Goal: Task Accomplishment & Management: Use online tool/utility

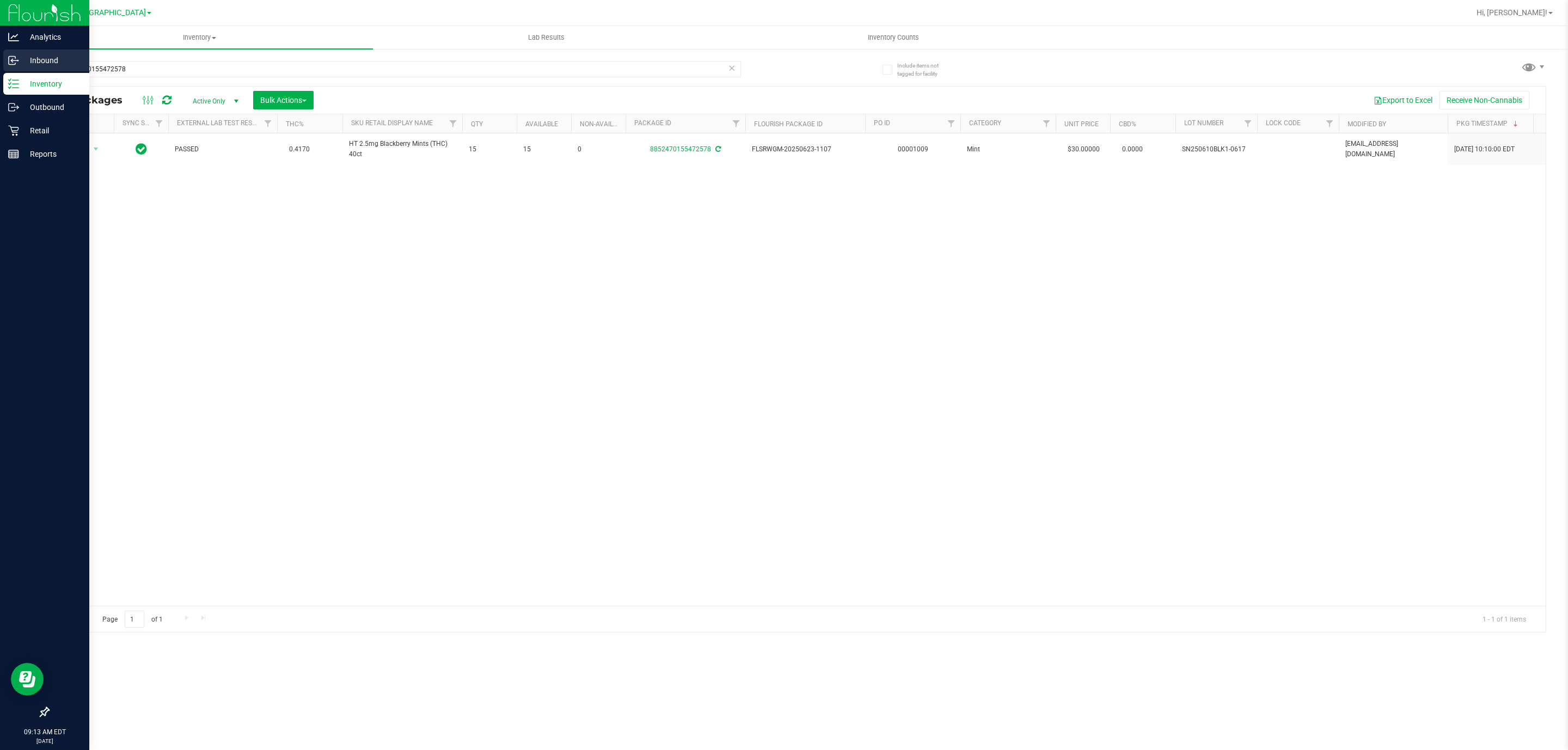
click at [6, 58] on div "Inbound" at bounding box center [46, 60] width 86 height 22
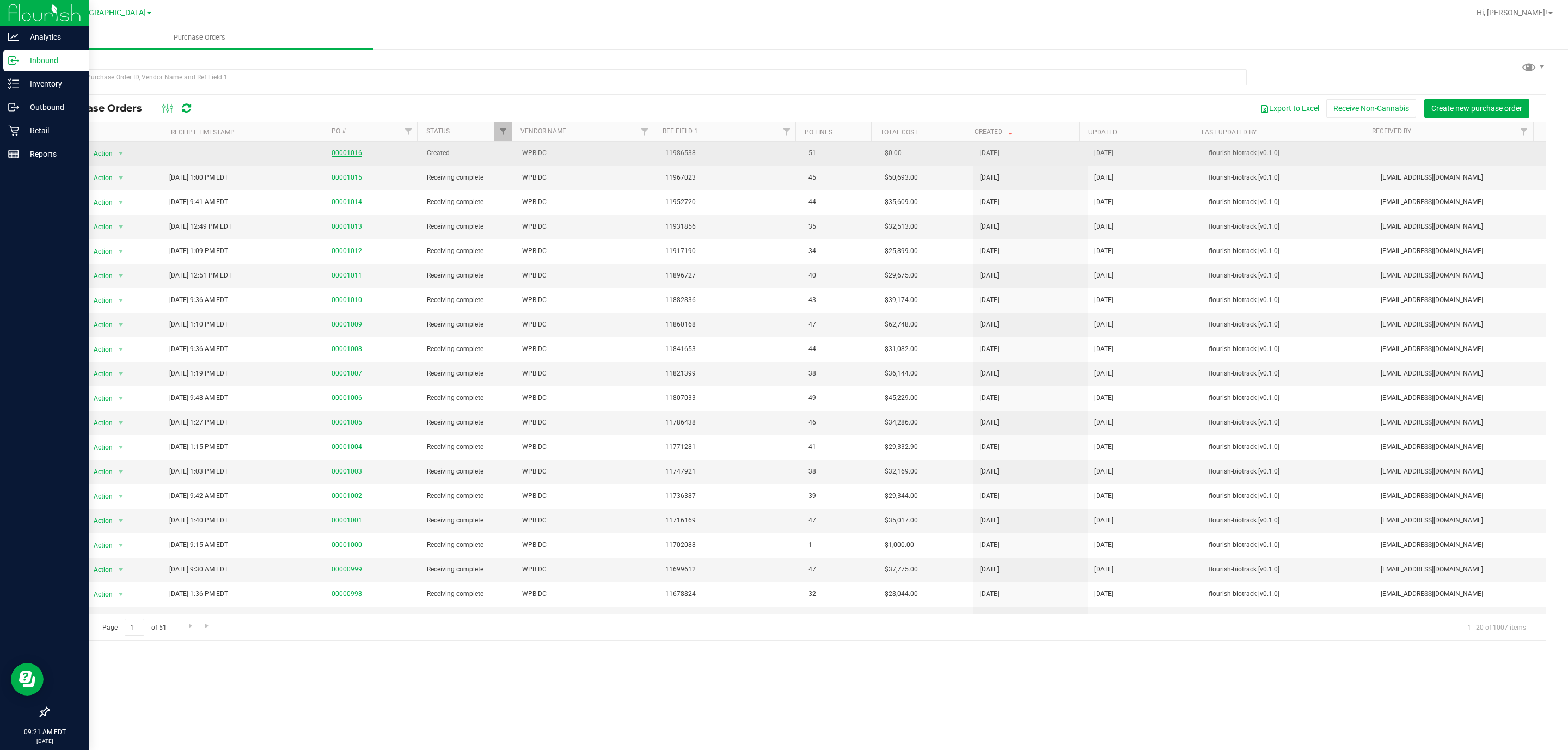
click at [344, 154] on link "00001016" at bounding box center [347, 153] width 30 height 8
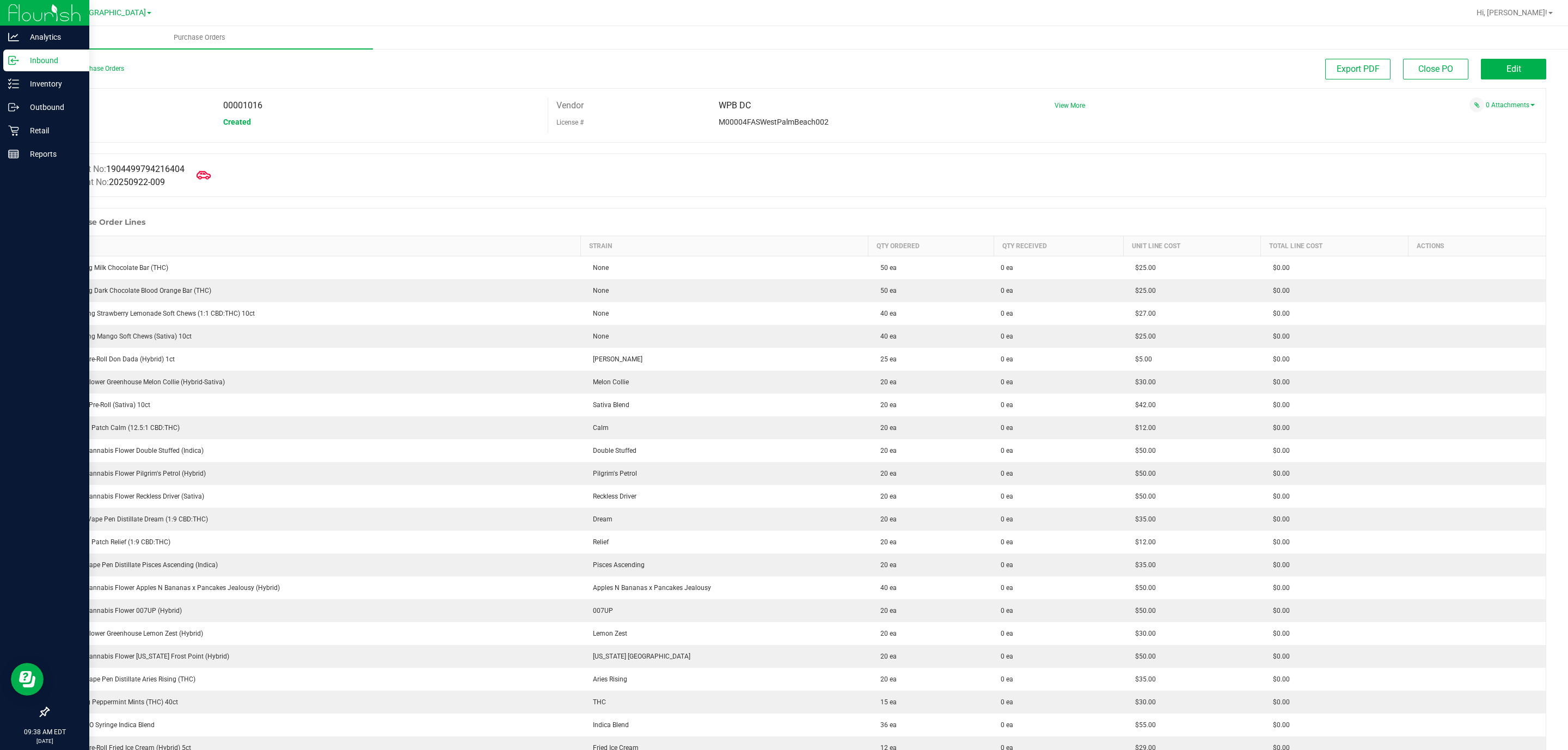
click at [211, 173] on icon at bounding box center [203, 175] width 14 height 14
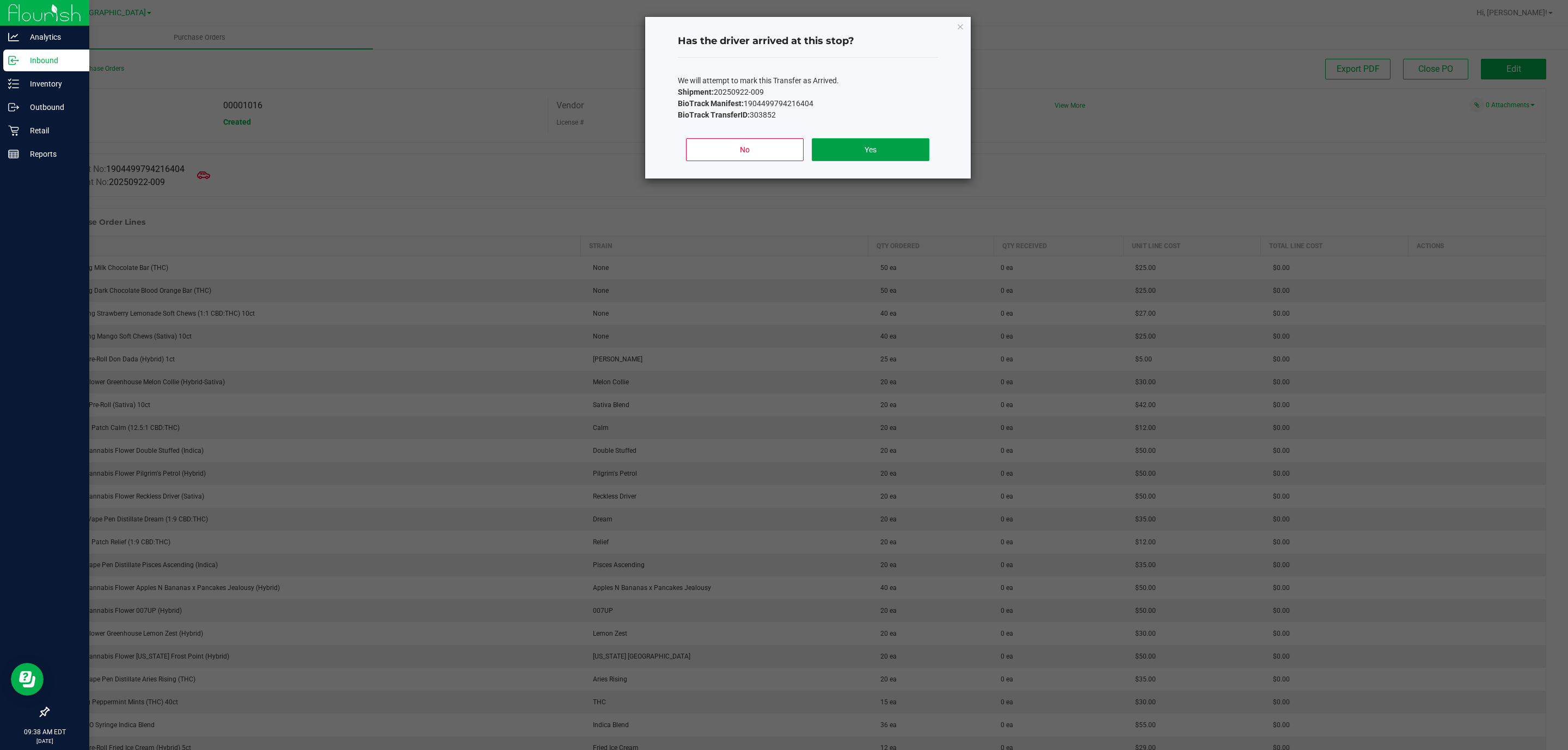
click at [867, 151] on button "Yes" at bounding box center [870, 150] width 117 height 23
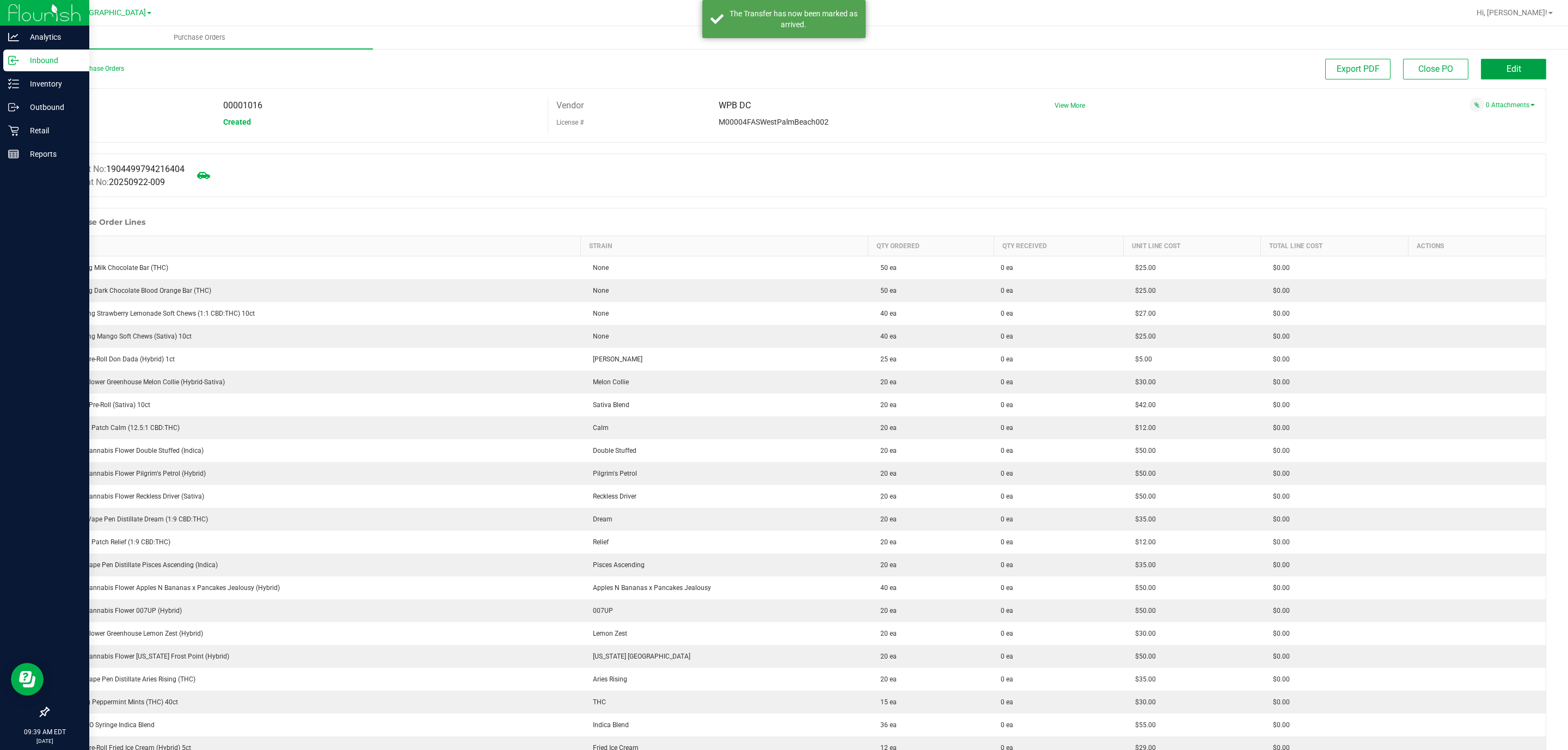
click at [1488, 70] on button "Edit" at bounding box center [1513, 69] width 65 height 21
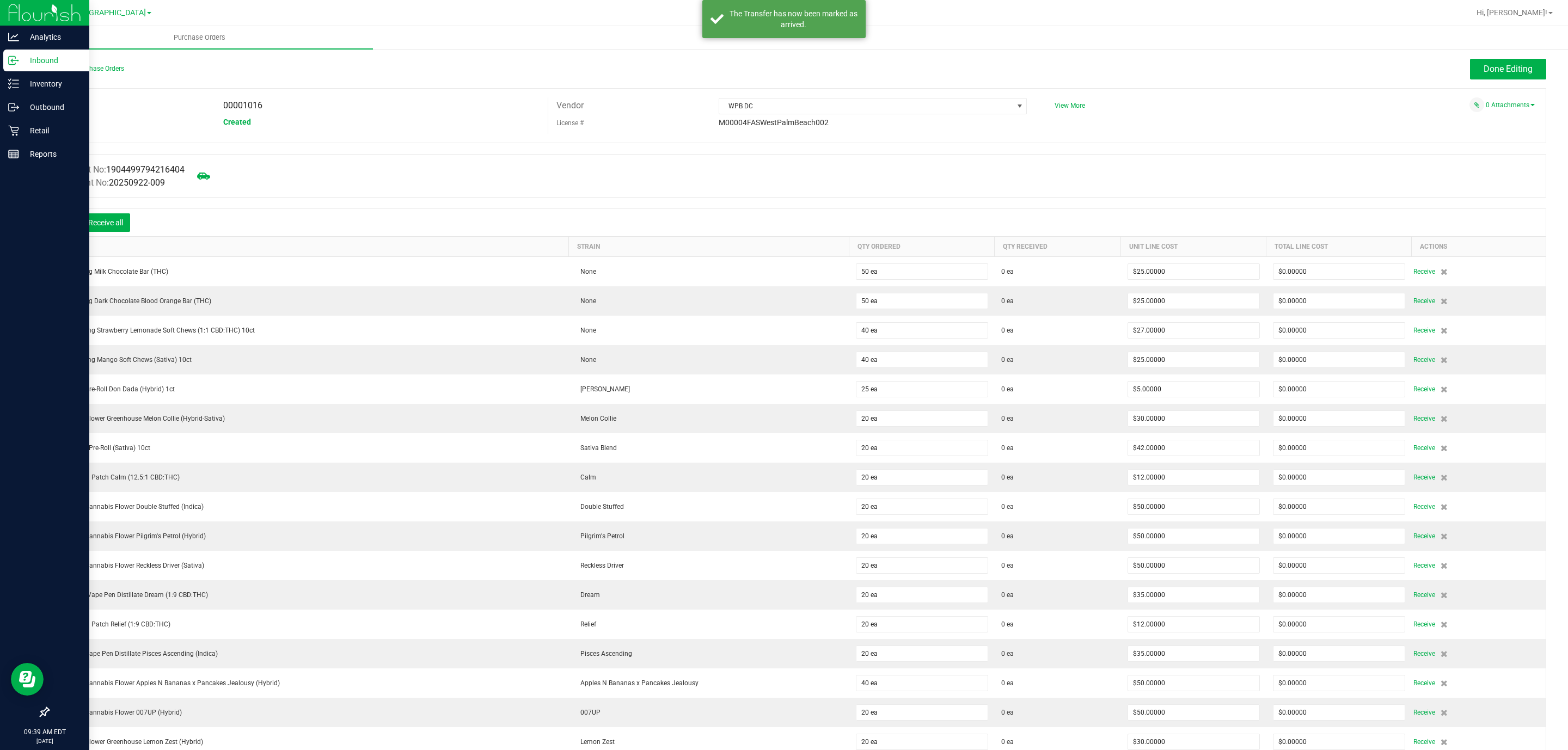
click at [67, 225] on icon at bounding box center [64, 224] width 11 height 11
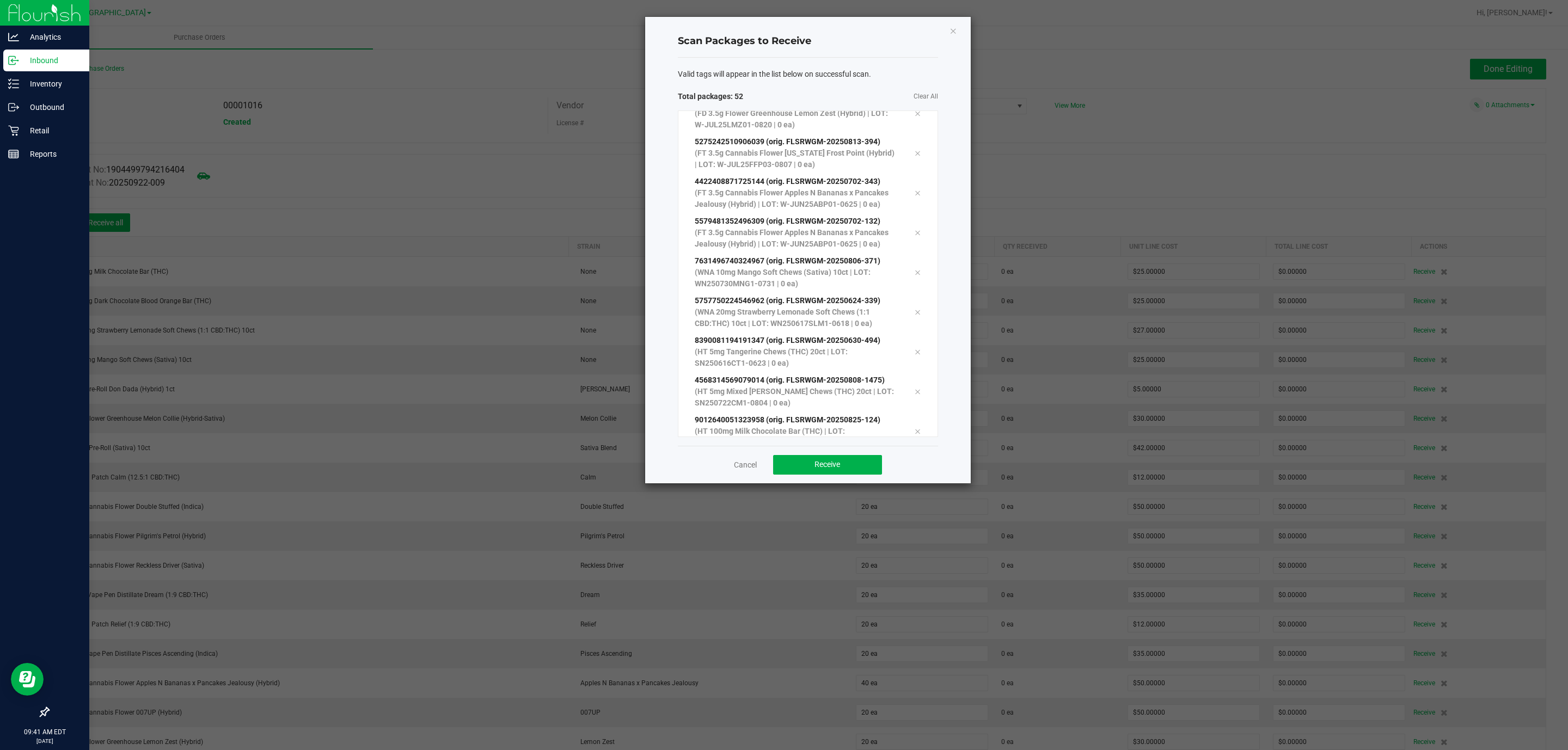
scroll to position [1800, 0]
click at [846, 469] on button "Receive" at bounding box center [827, 464] width 109 height 20
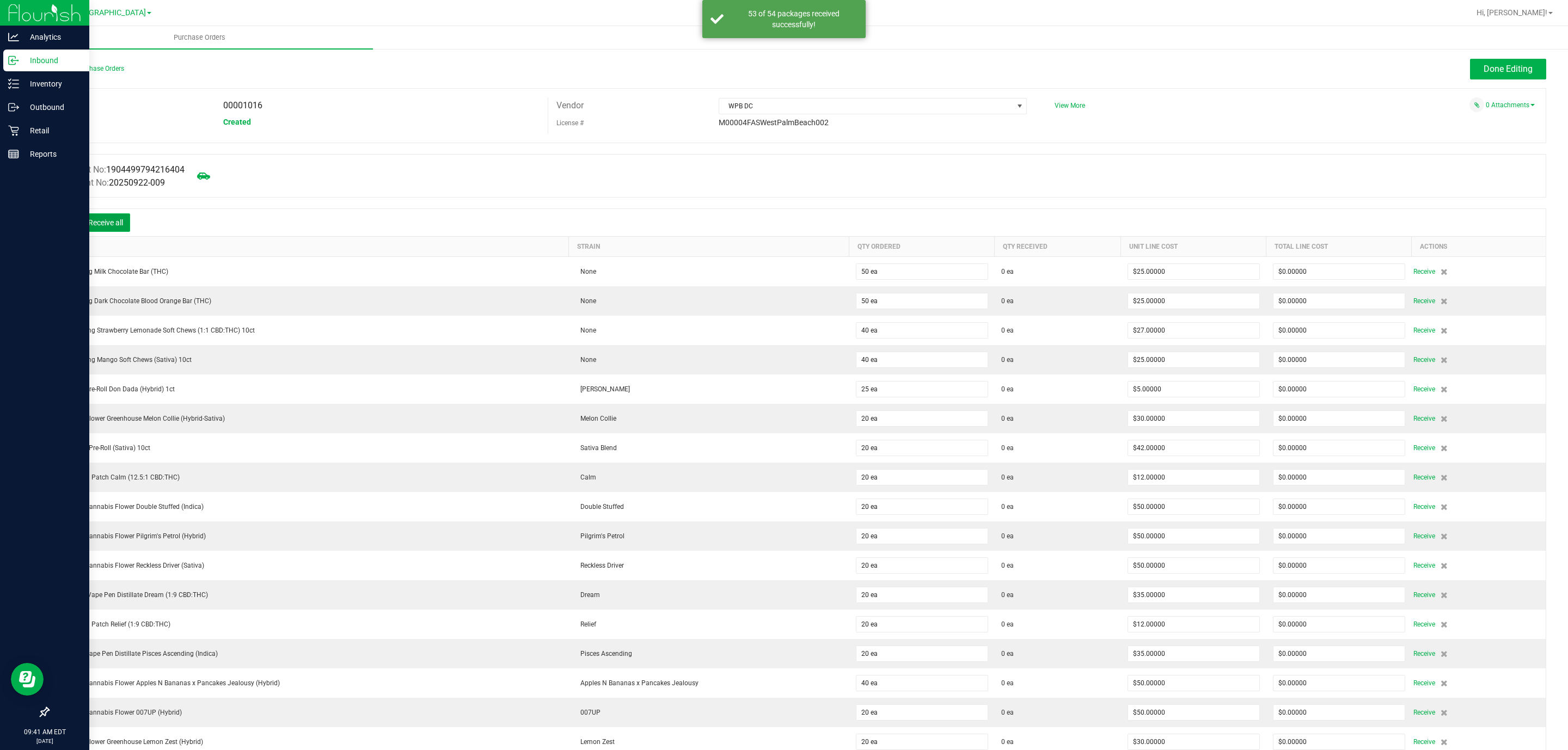
click at [98, 220] on button "Receive all" at bounding box center [105, 222] width 49 height 18
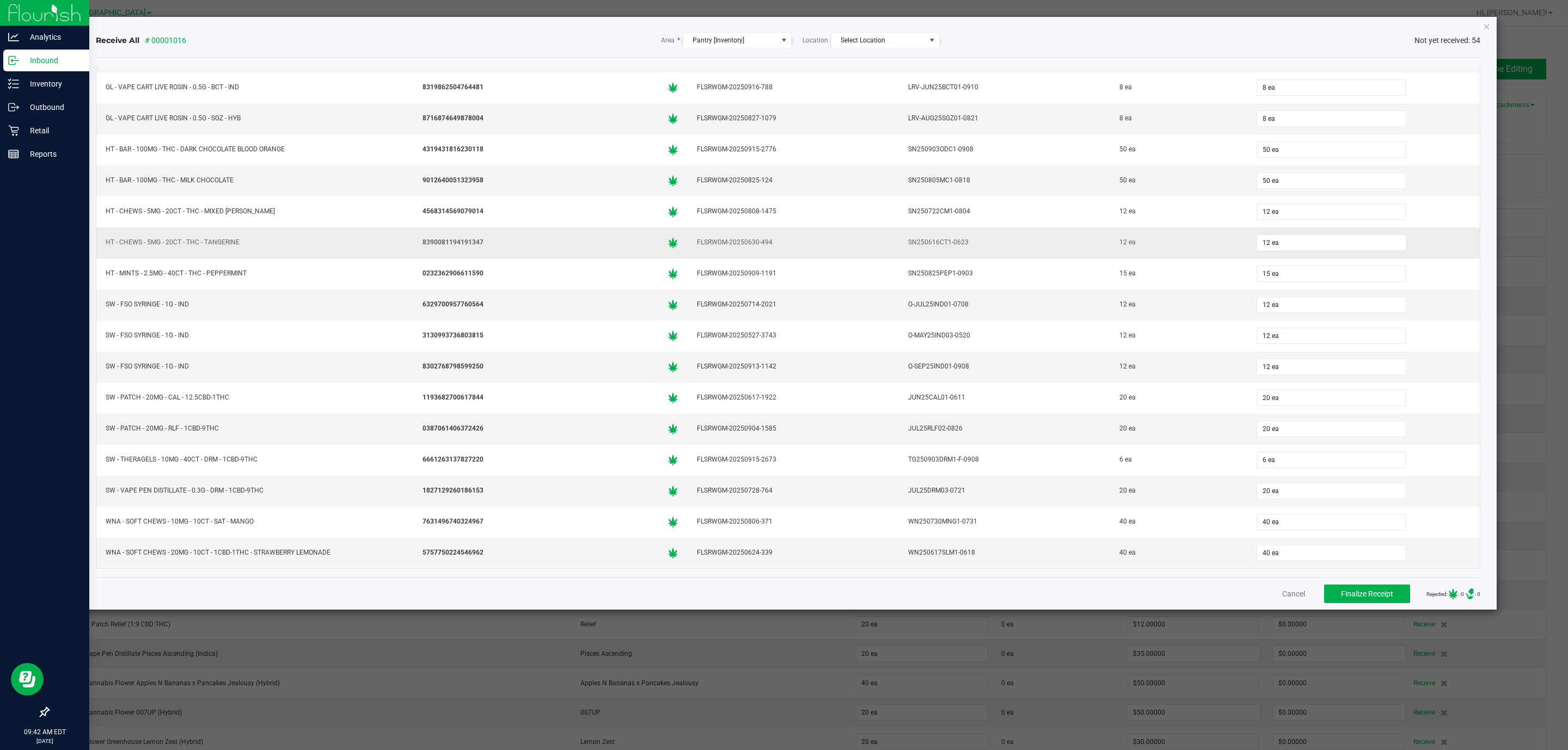
scroll to position [1241, 0]
click at [1353, 595] on span "Finalize Receipt" at bounding box center [1367, 594] width 52 height 9
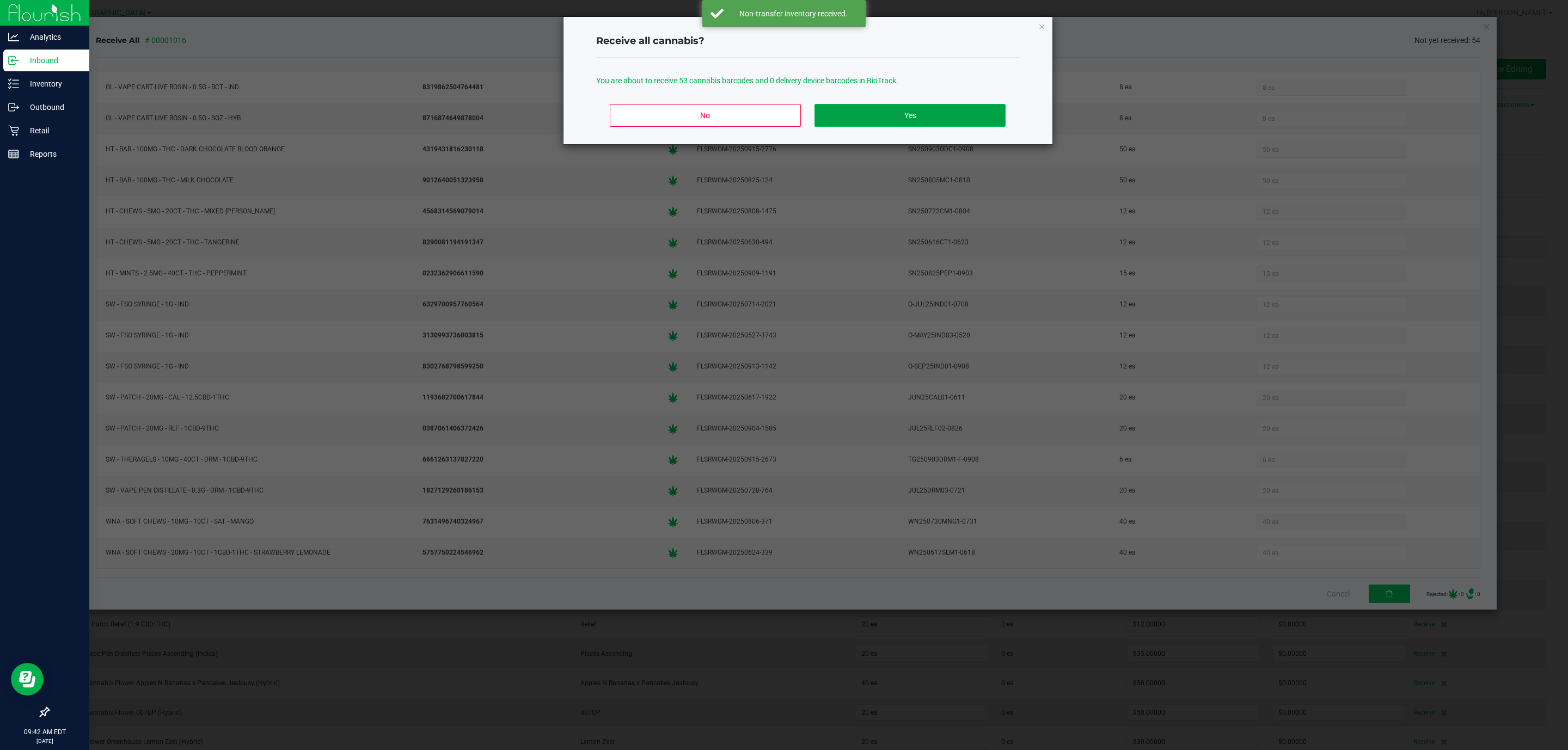
click at [836, 118] on button "Yes" at bounding box center [910, 116] width 191 height 23
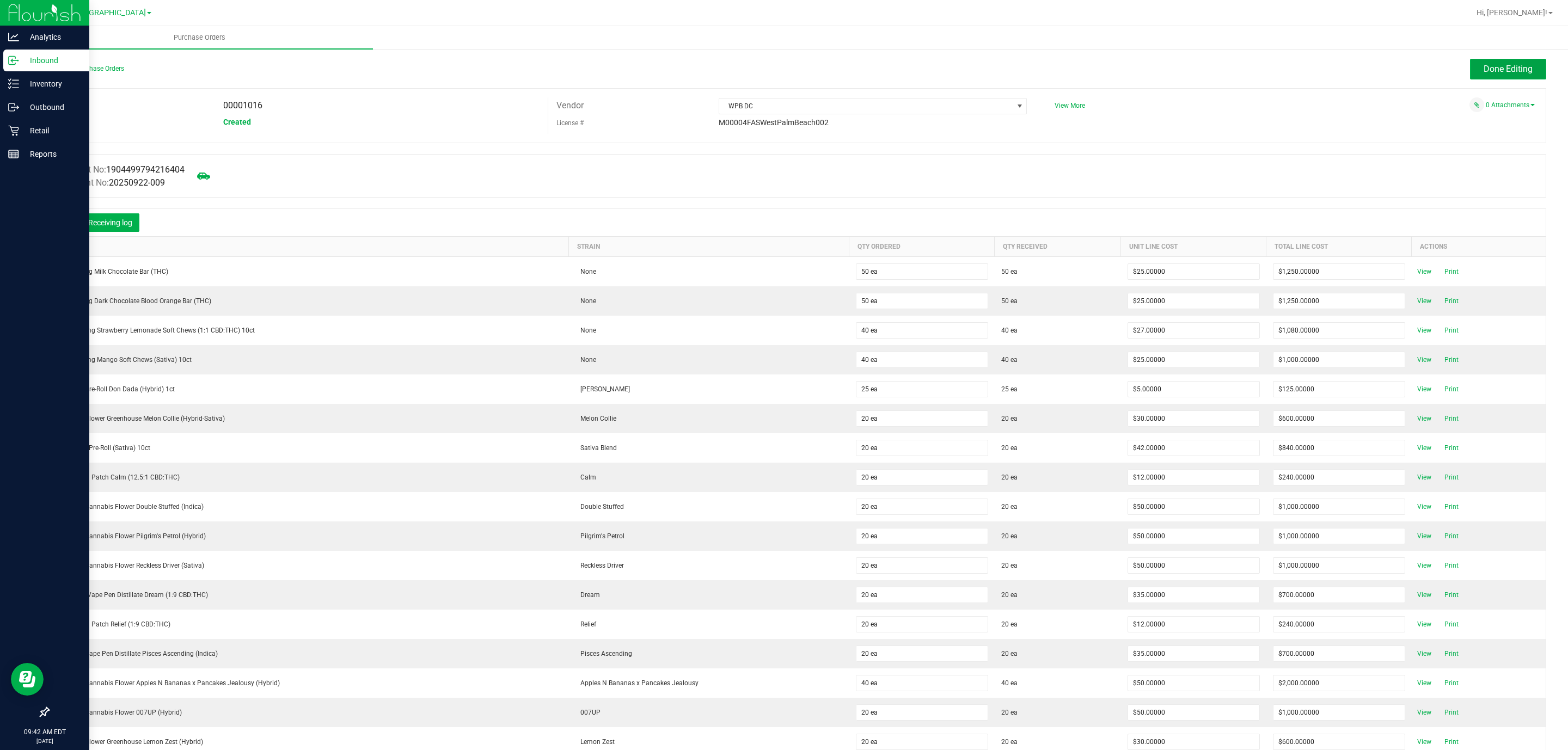
click at [1500, 69] on span "Done Editing" at bounding box center [1508, 69] width 49 height 10
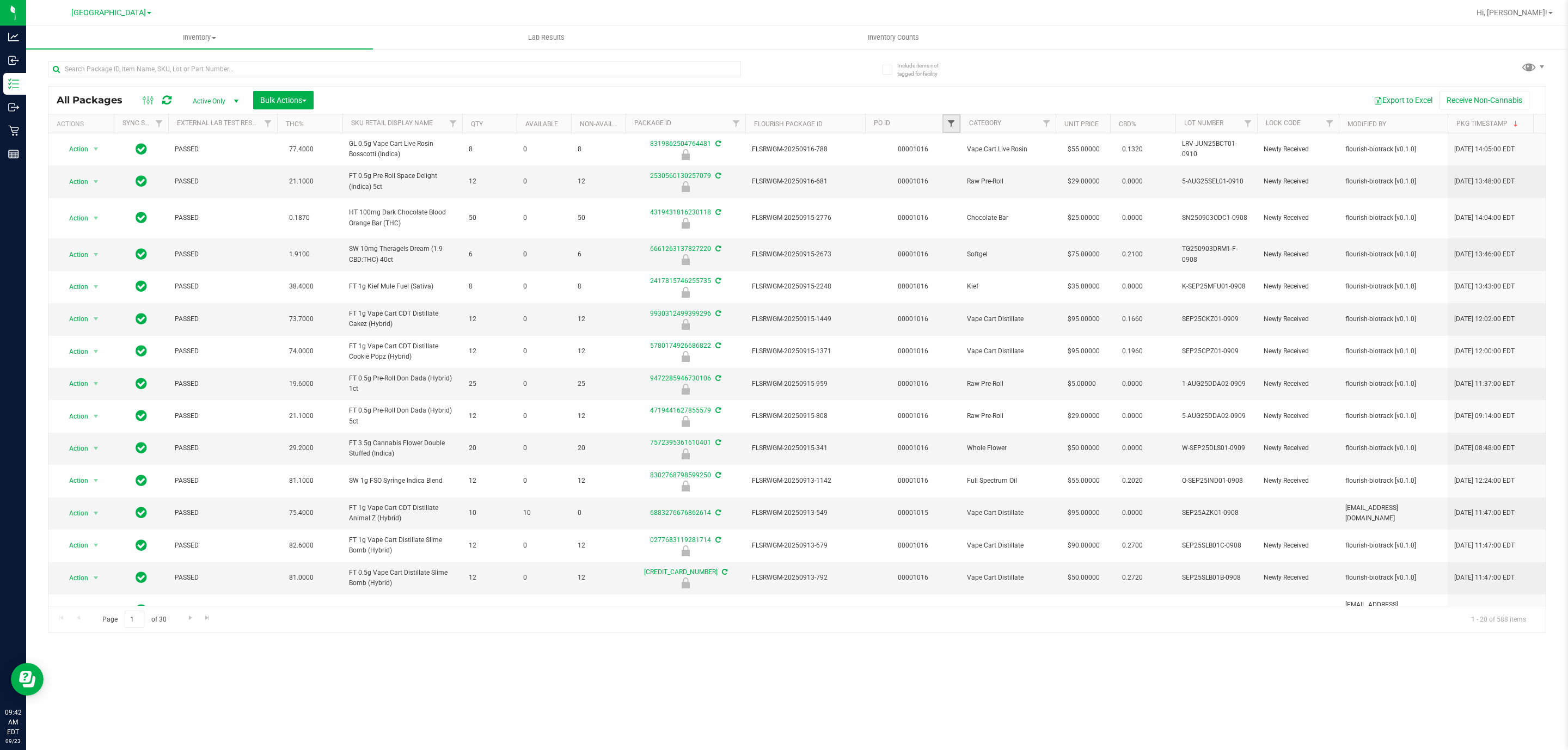
click at [947, 126] on span "Filter" at bounding box center [951, 124] width 9 height 9
type input "1016"
click at [949, 165] on button "Filter" at bounding box center [975, 177] width 52 height 24
type input "2026-03-16"
type input "2026-02-16"
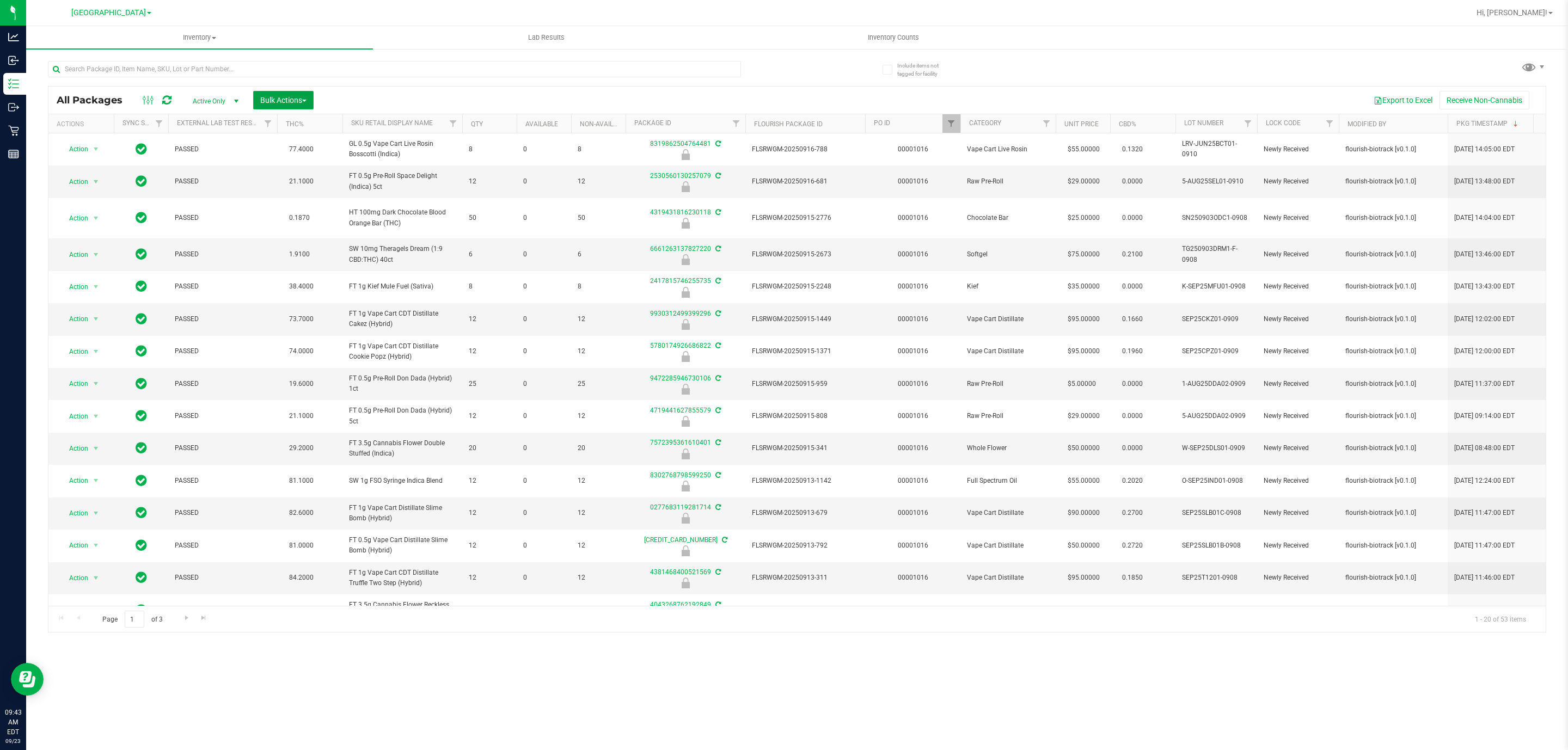
click at [280, 108] on button "Bulk Actions" at bounding box center [283, 100] width 60 height 18
click at [304, 206] on span "Lock/Unlock packages" at bounding box center [297, 204] width 74 height 9
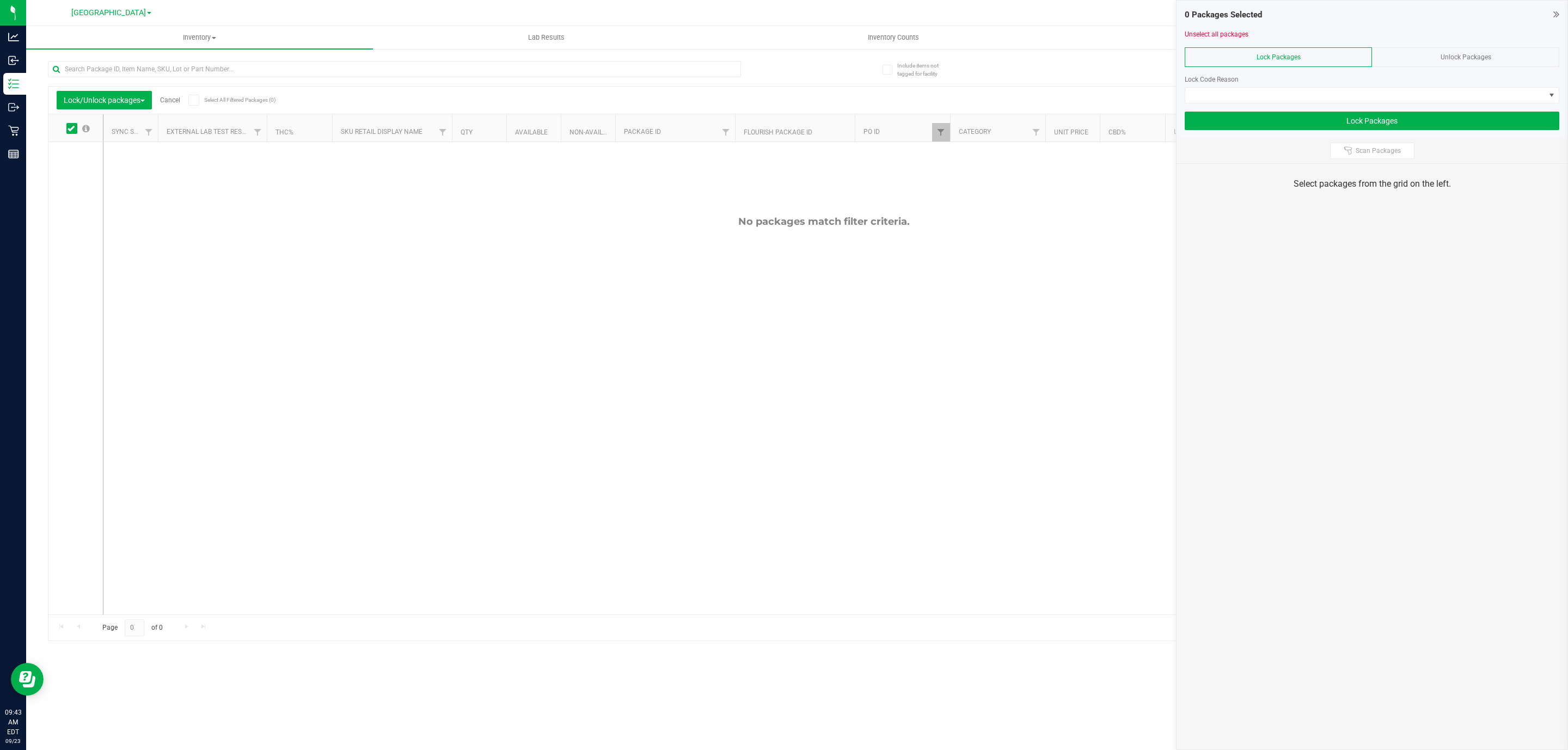
click at [1442, 67] on div "Unlock Packages" at bounding box center [1465, 57] width 187 height 20
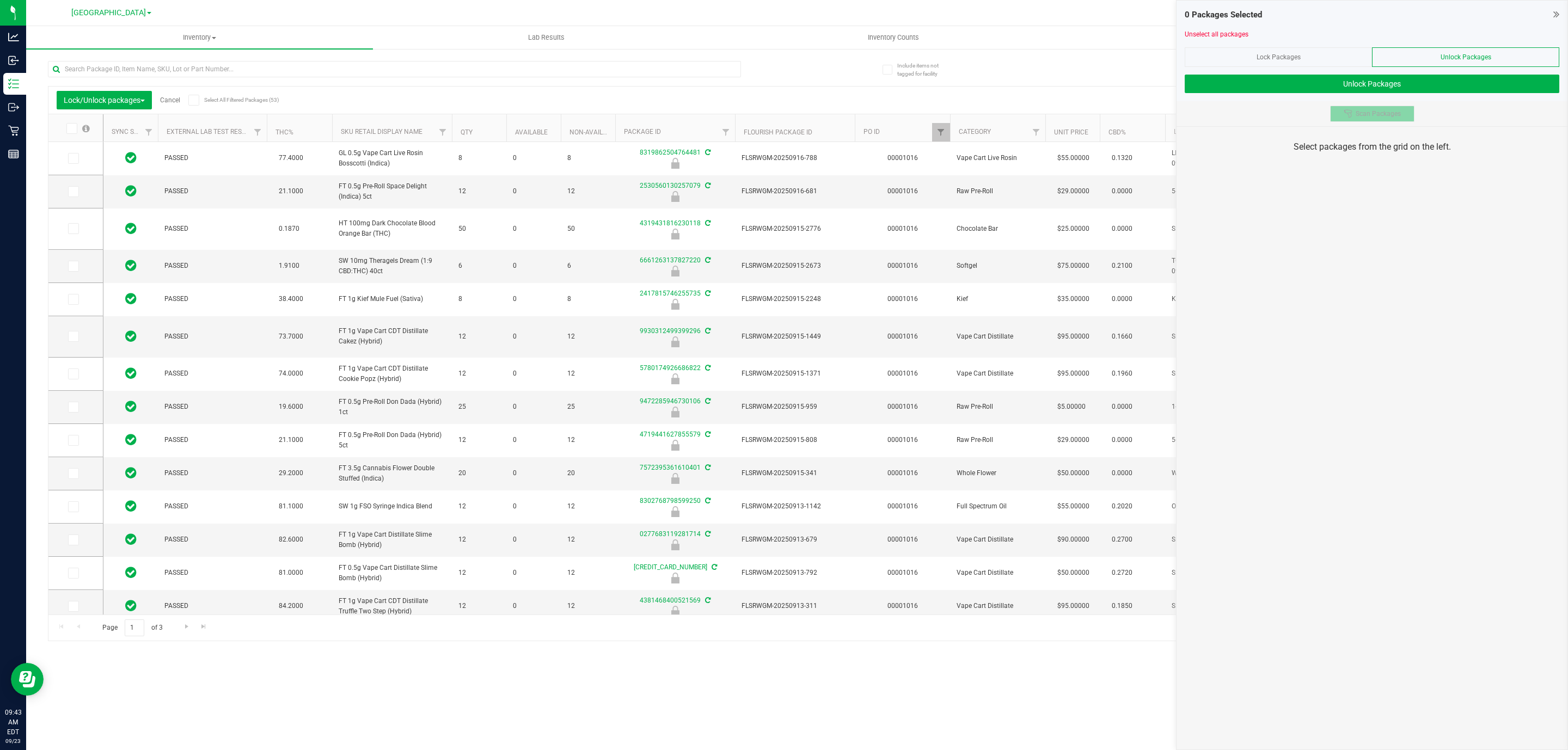
click at [1364, 110] on span "Scan Packages" at bounding box center [1378, 114] width 45 height 9
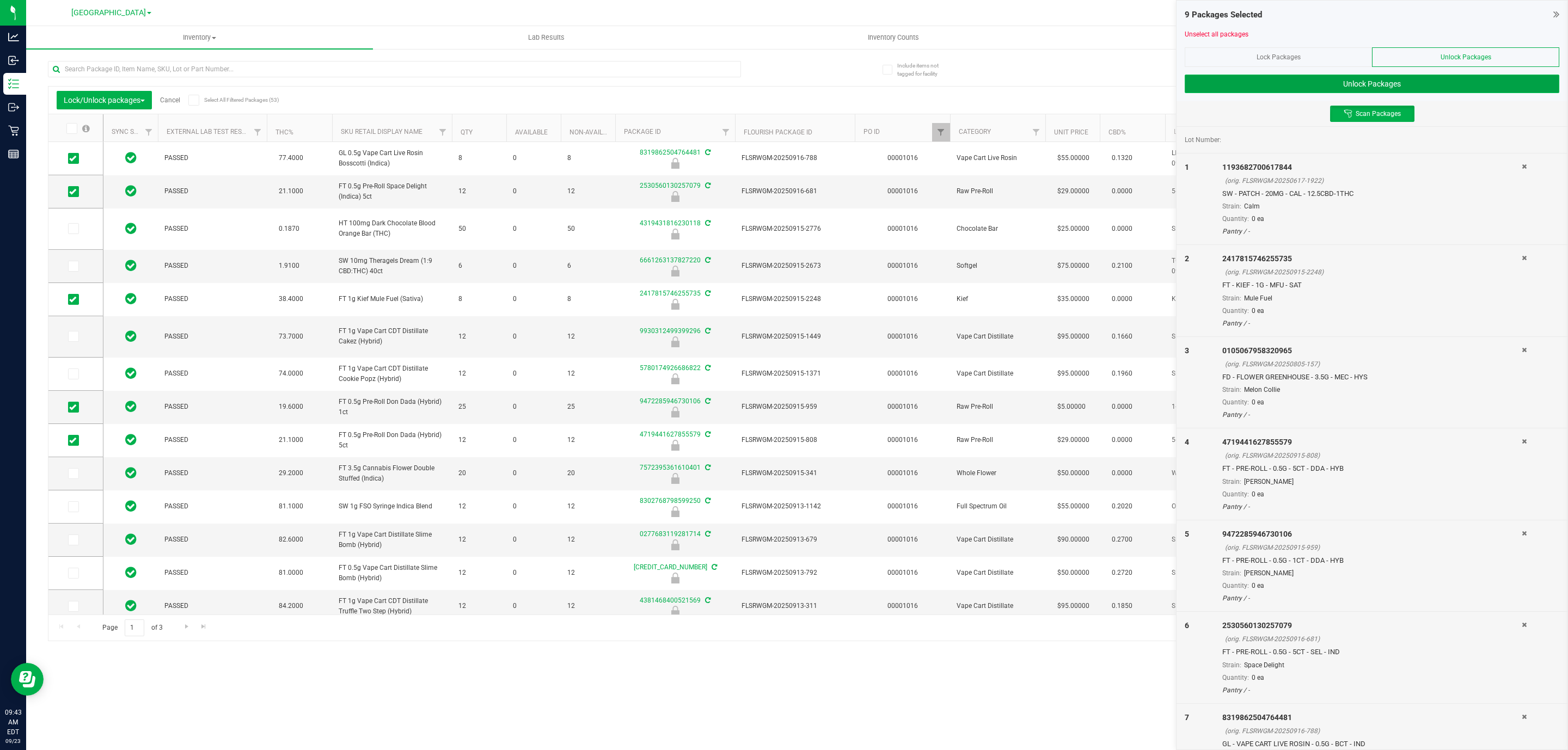
click at [1353, 79] on button "Unlock Packages" at bounding box center [1372, 83] width 375 height 18
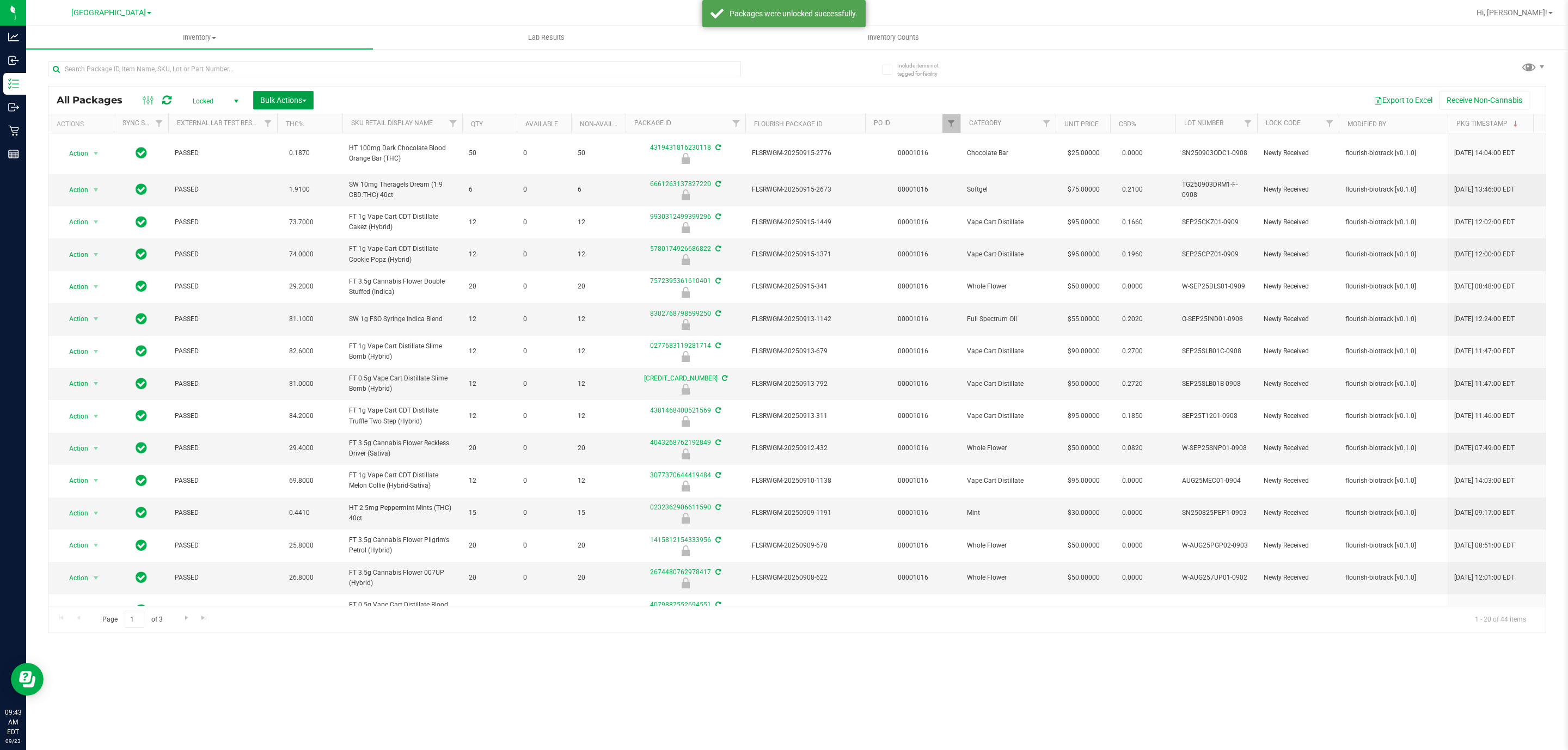
click at [291, 95] on button "Bulk Actions" at bounding box center [283, 100] width 60 height 18
click at [229, 100] on span "Locked" at bounding box center [213, 101] width 60 height 15
click at [198, 119] on li "Active Only" at bounding box center [213, 120] width 59 height 17
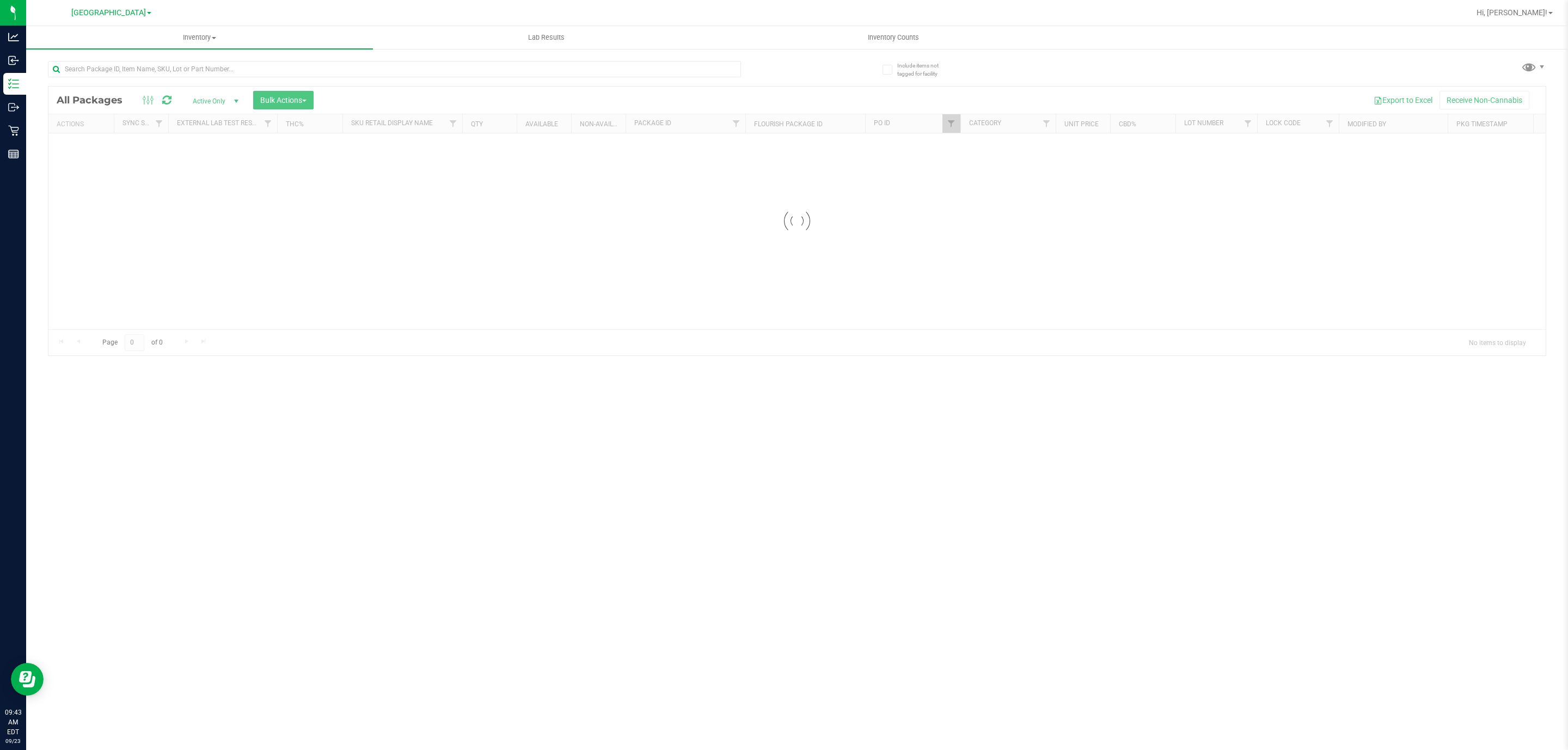
click at [355, 95] on div at bounding box center [797, 220] width 1497 height 269
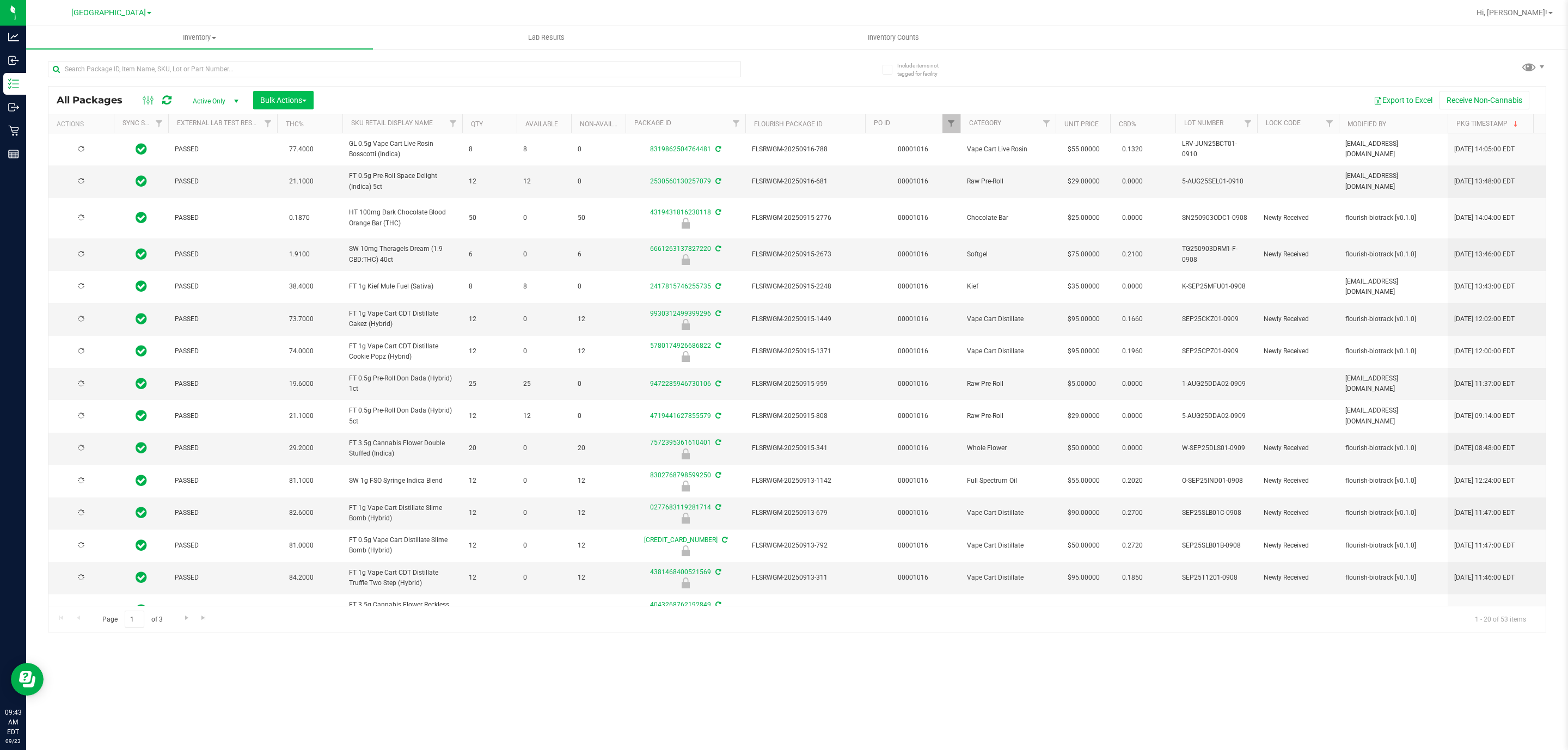
type input "2026-03-16"
type input "2026-02-16"
click at [301, 105] on button "Bulk Actions" at bounding box center [283, 100] width 60 height 18
click at [299, 201] on span "Lock/Unlock packages" at bounding box center [297, 204] width 74 height 9
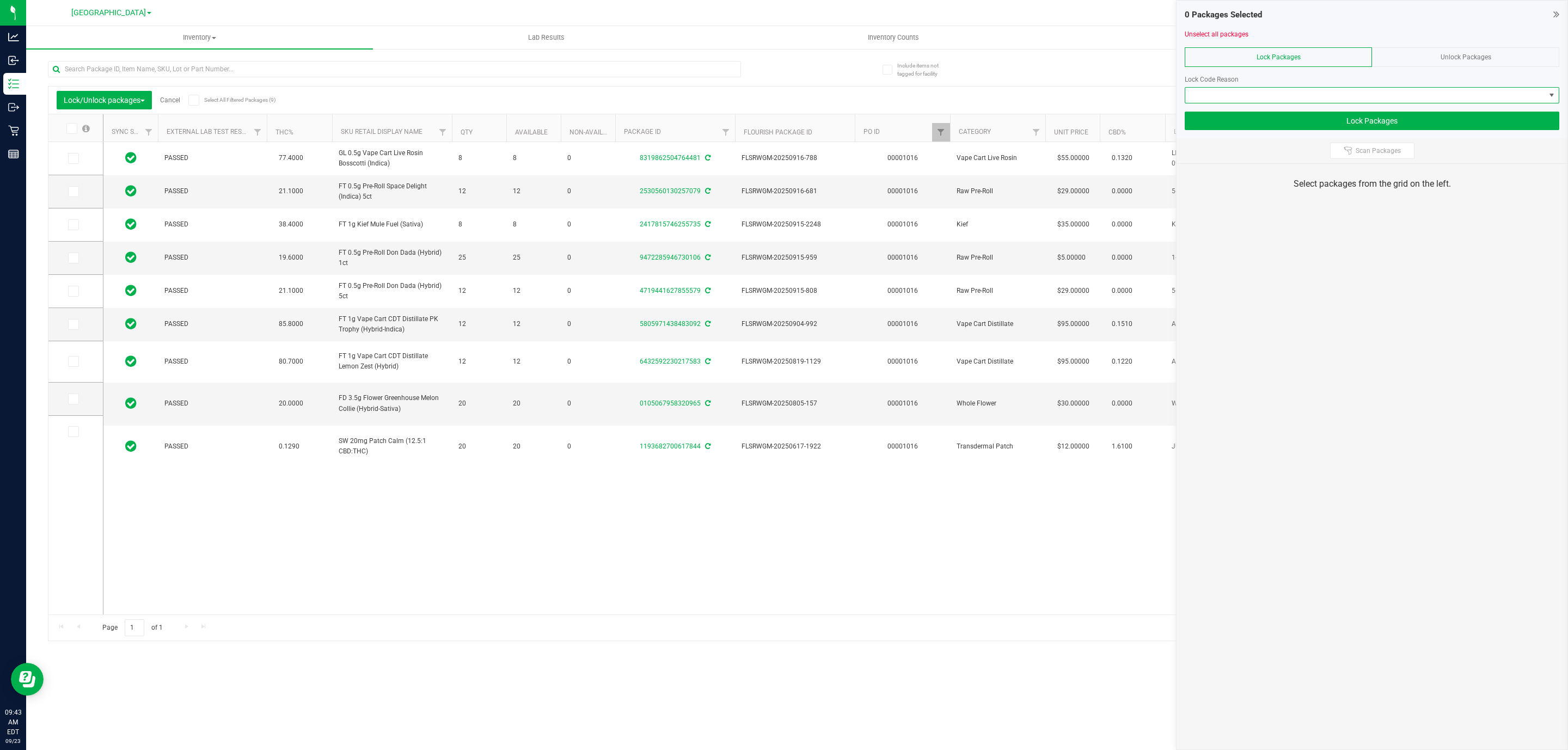
click at [1321, 97] on span at bounding box center [1365, 95] width 360 height 15
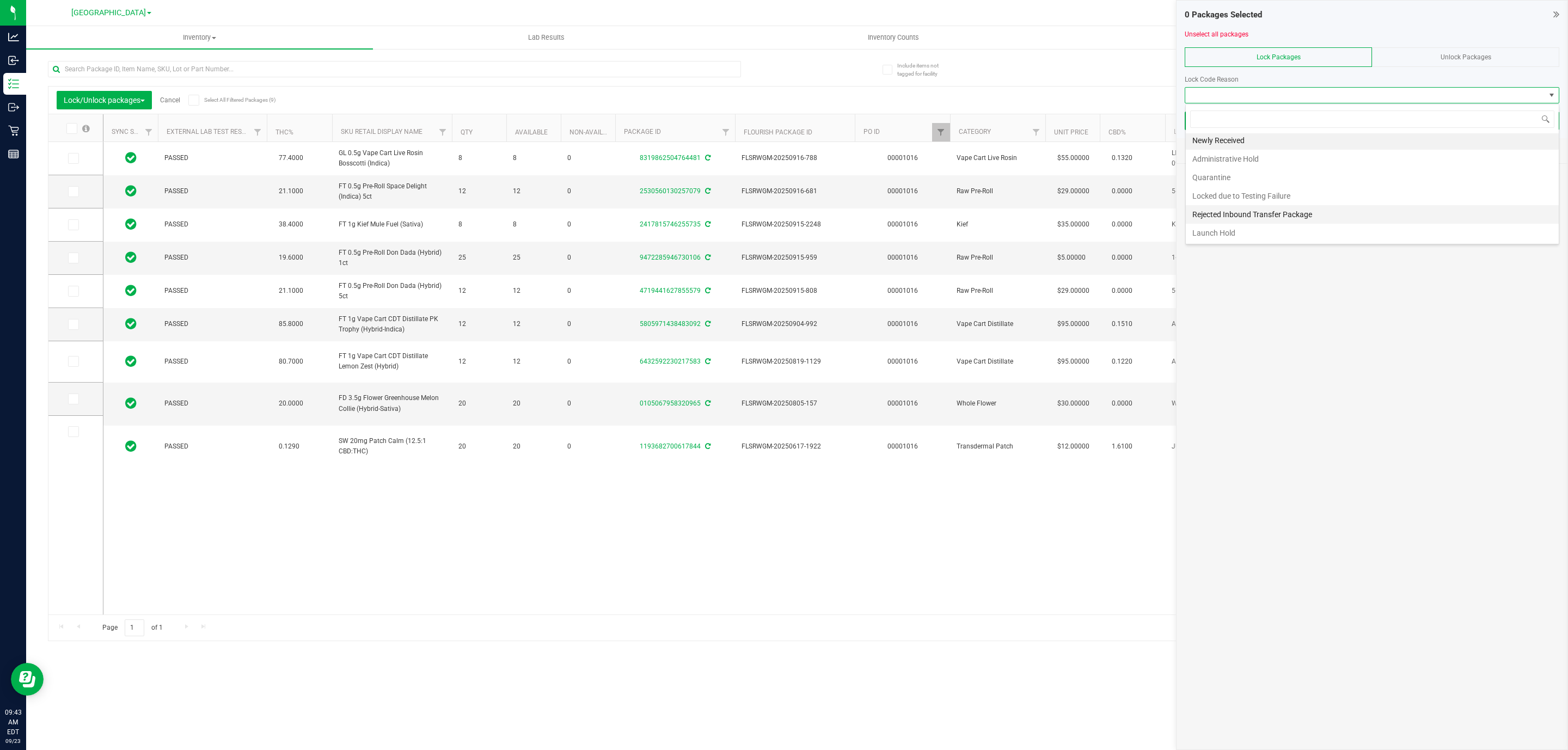
scroll to position [6, 0]
click at [1236, 225] on li "Launch Hold" at bounding box center [1372, 232] width 373 height 18
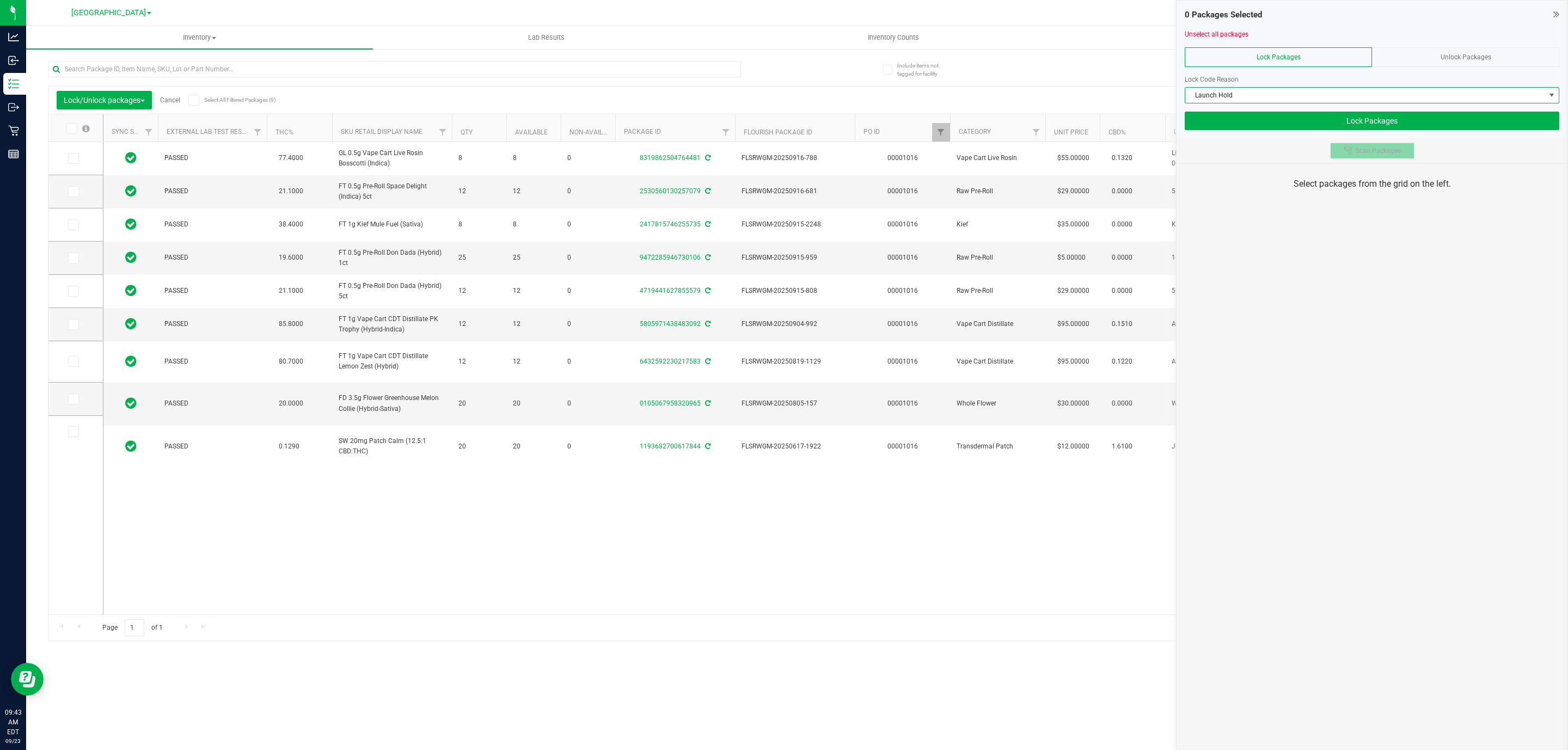
click at [1364, 154] on span "Scan Packages" at bounding box center [1378, 151] width 45 height 9
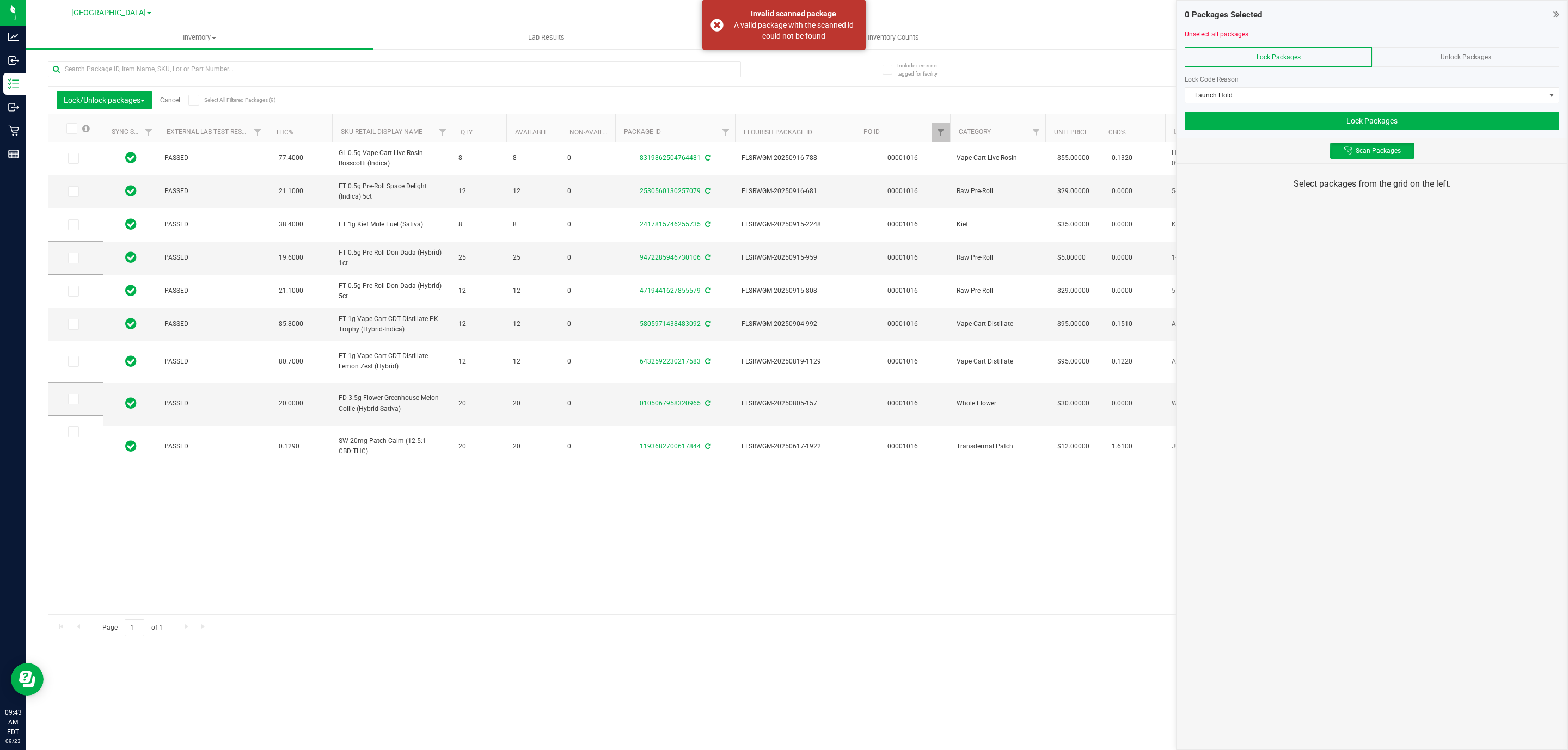
click at [1452, 62] on div "Unlock Packages" at bounding box center [1465, 57] width 187 height 20
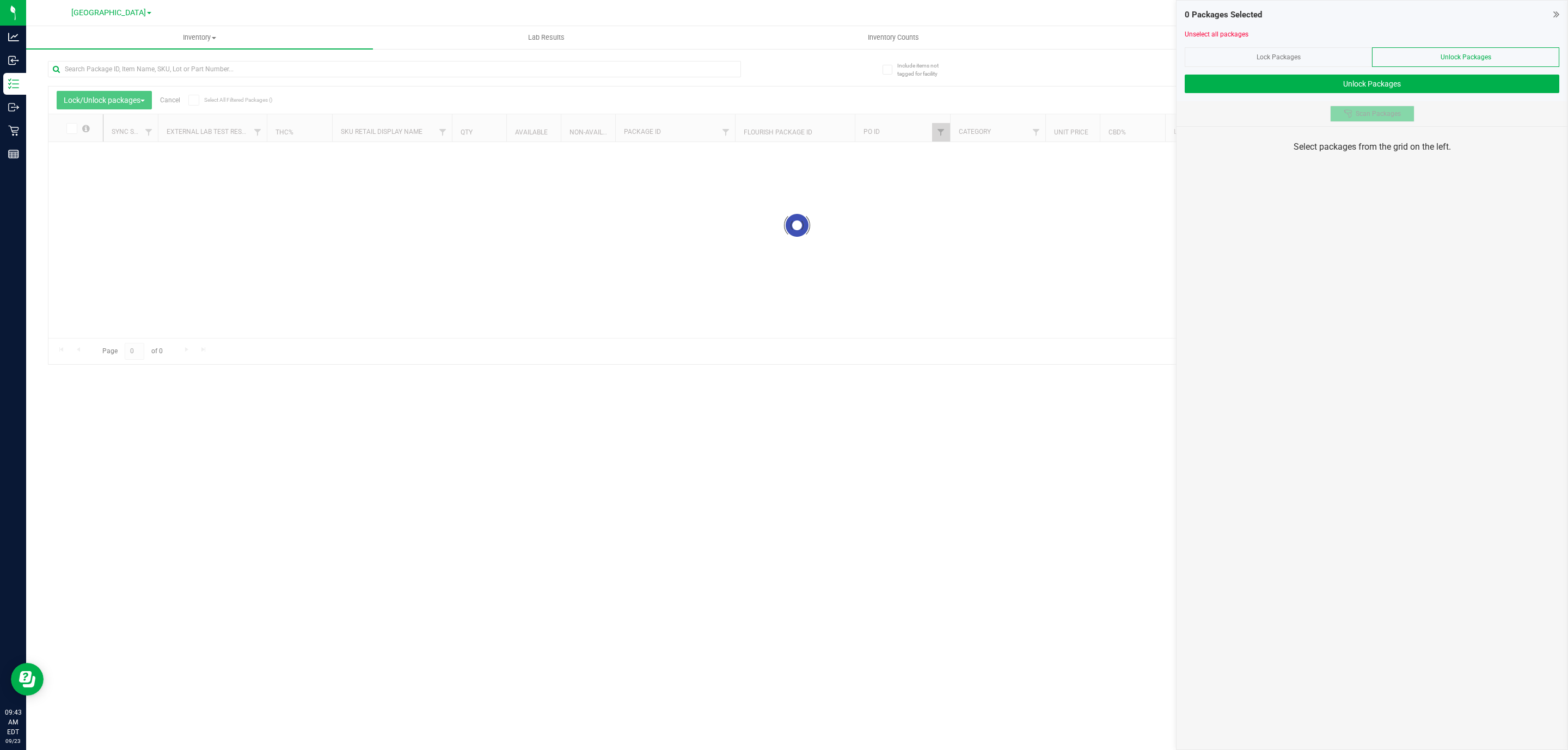
click at [1385, 116] on span "Scan Packages" at bounding box center [1378, 114] width 45 height 9
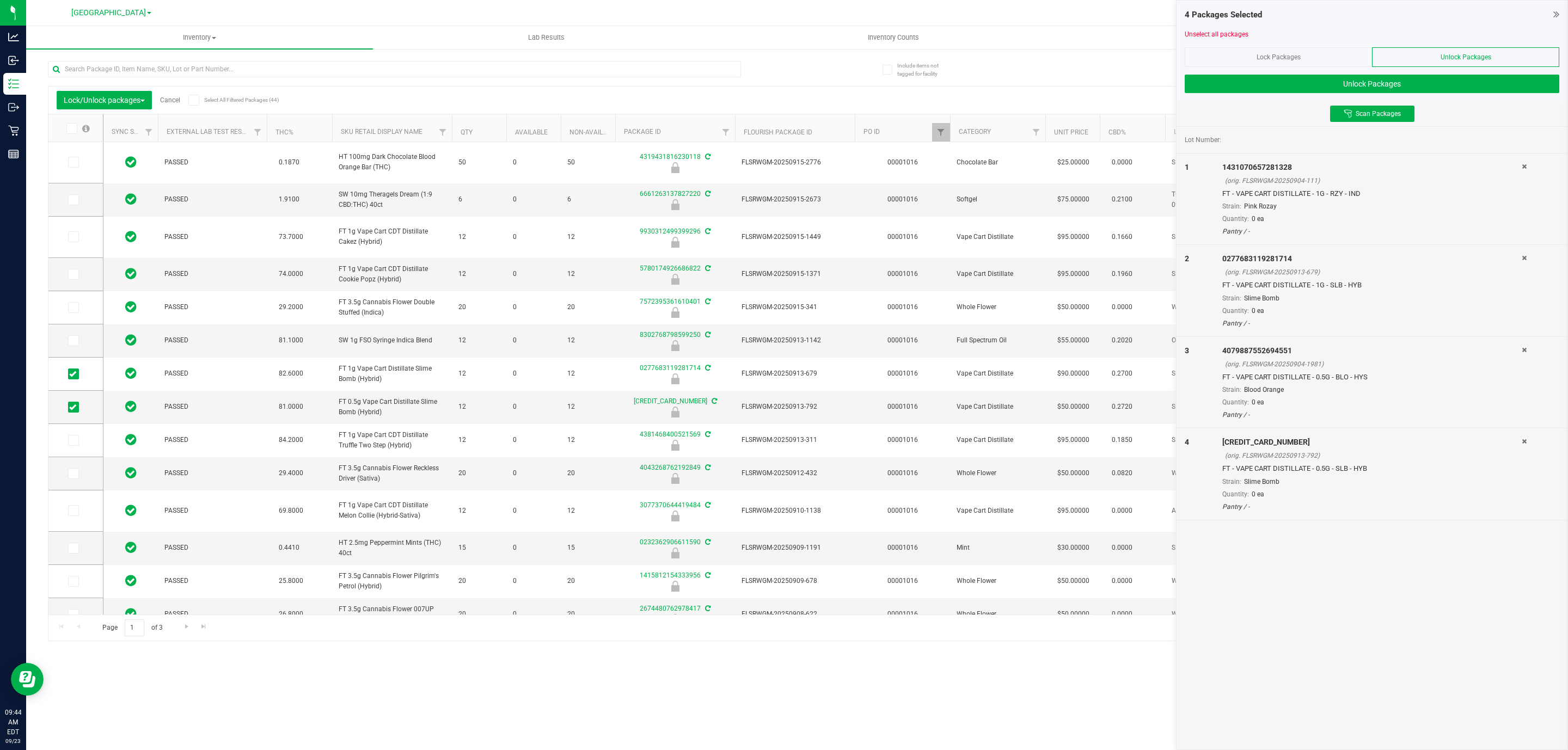
type input "2026-03-16"
type input "2026-02-16"
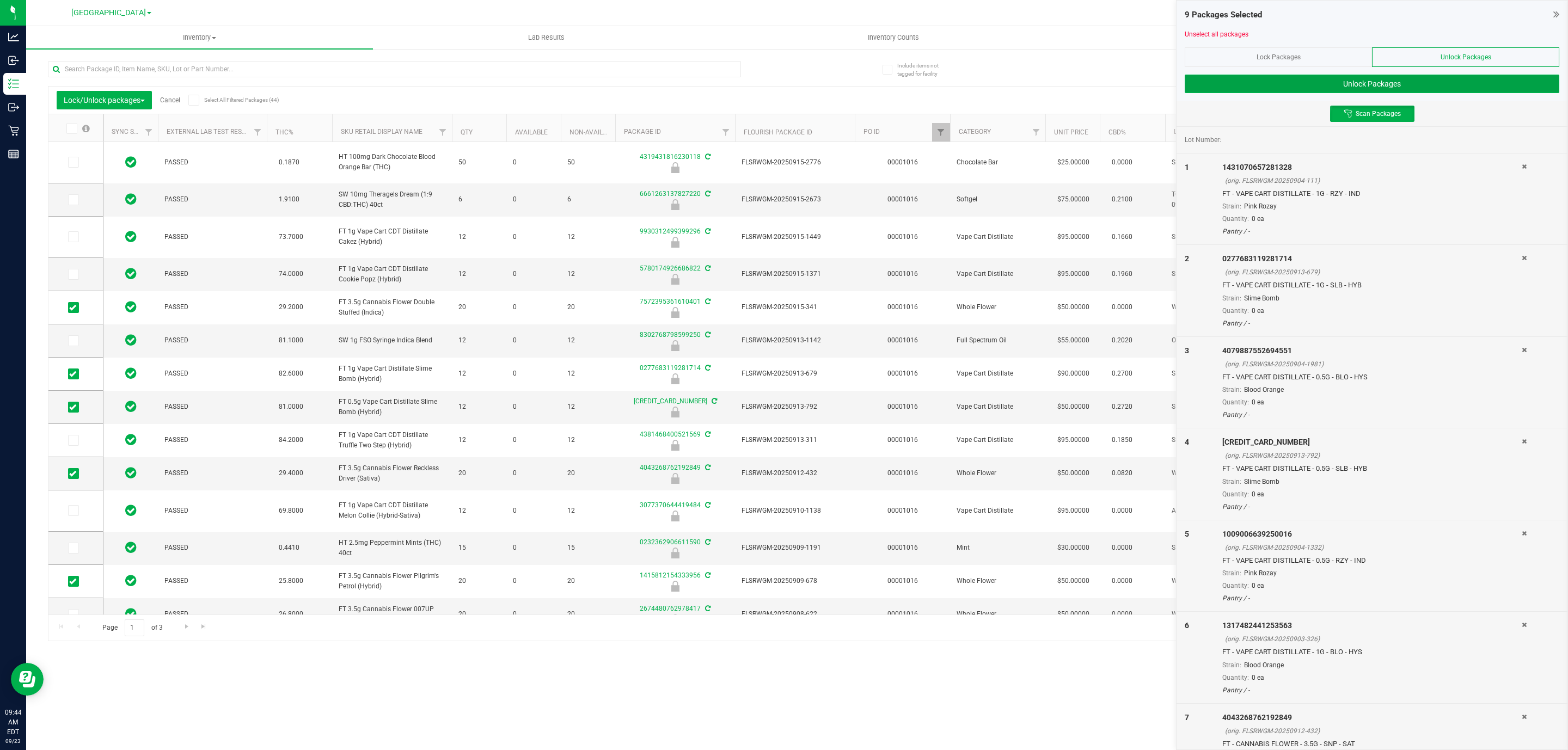
click at [1364, 84] on button "Unlock Packages" at bounding box center [1372, 83] width 375 height 18
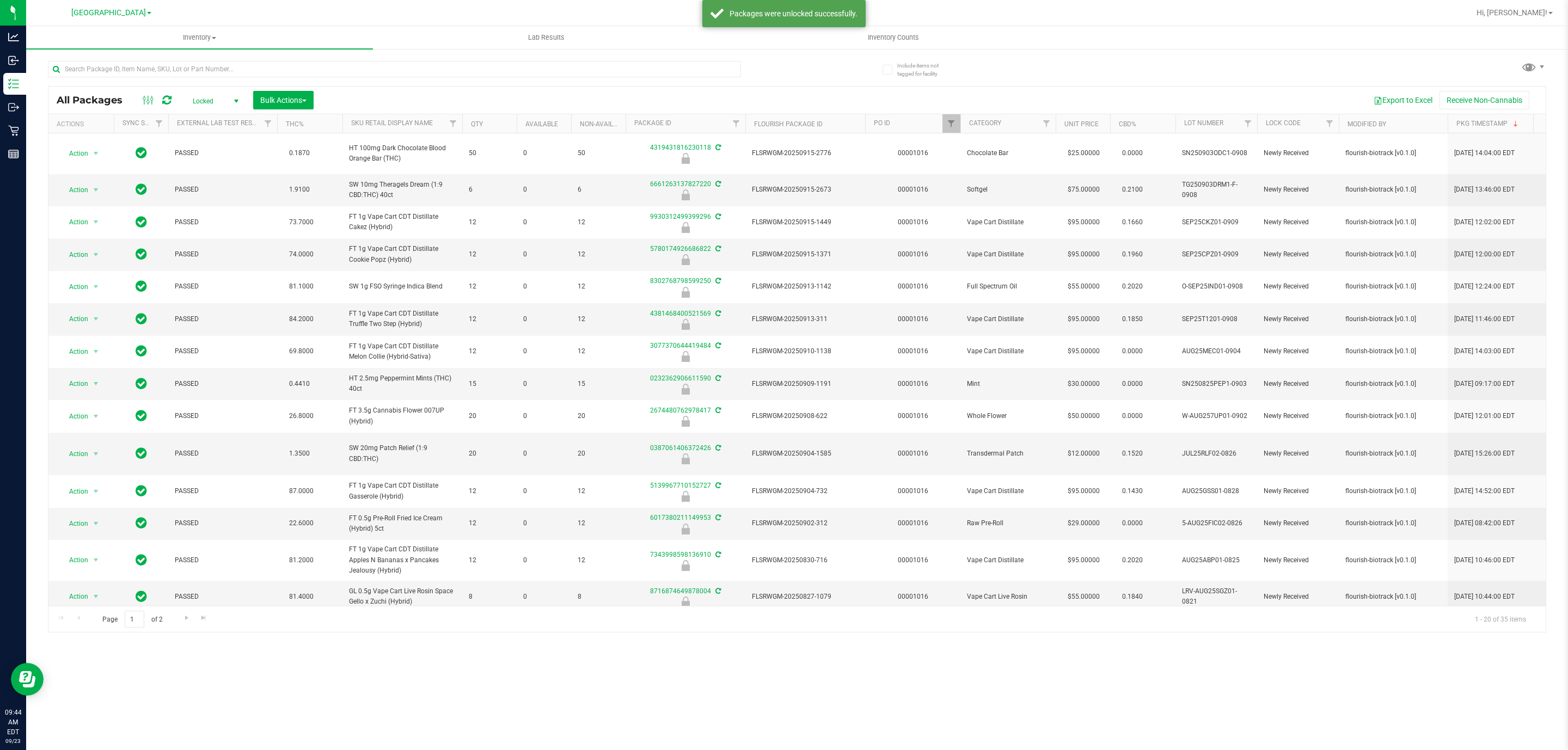
click at [211, 103] on span "Locked" at bounding box center [213, 101] width 60 height 15
click at [206, 120] on li "Active Only" at bounding box center [213, 120] width 59 height 17
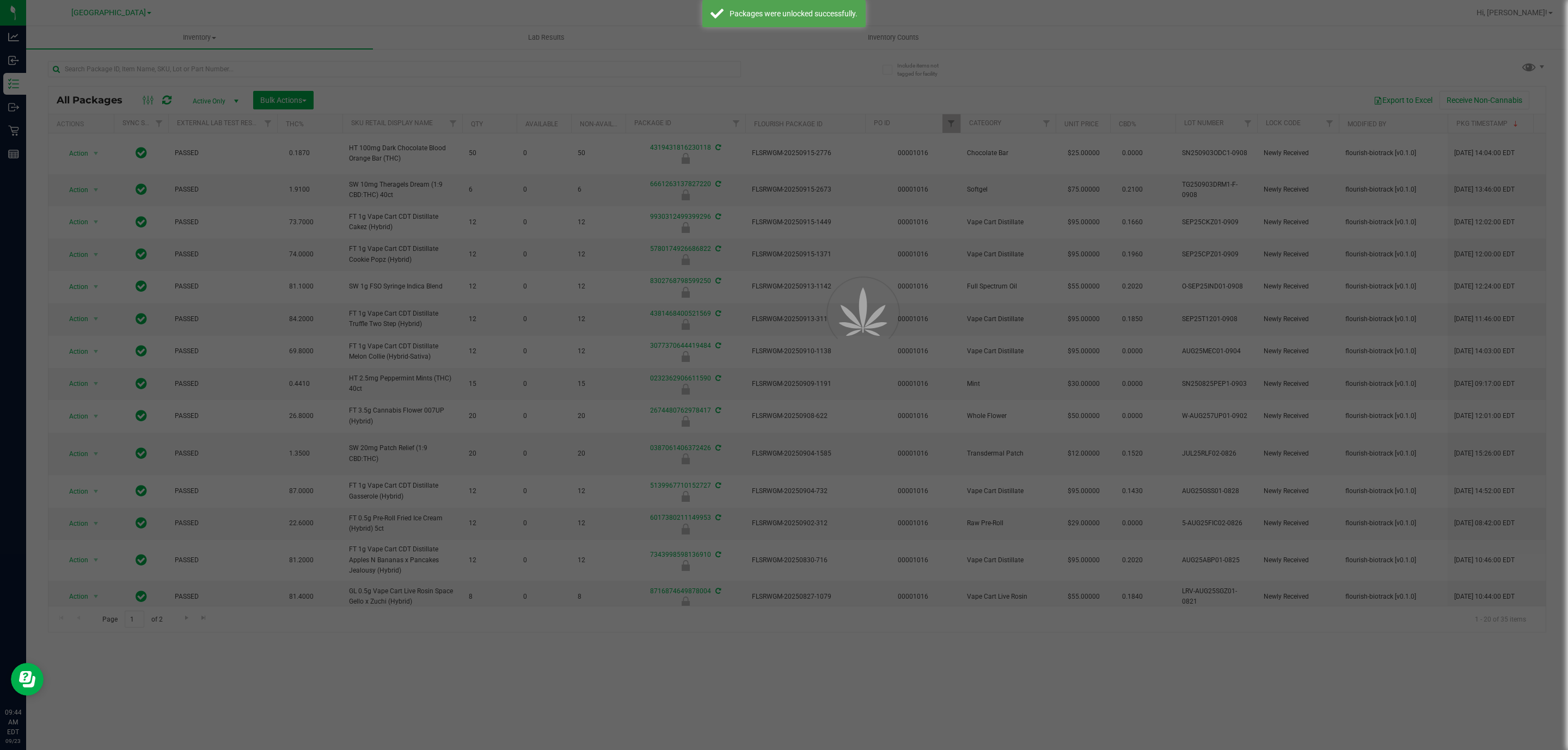
click at [280, 103] on div at bounding box center [784, 375] width 1568 height 750
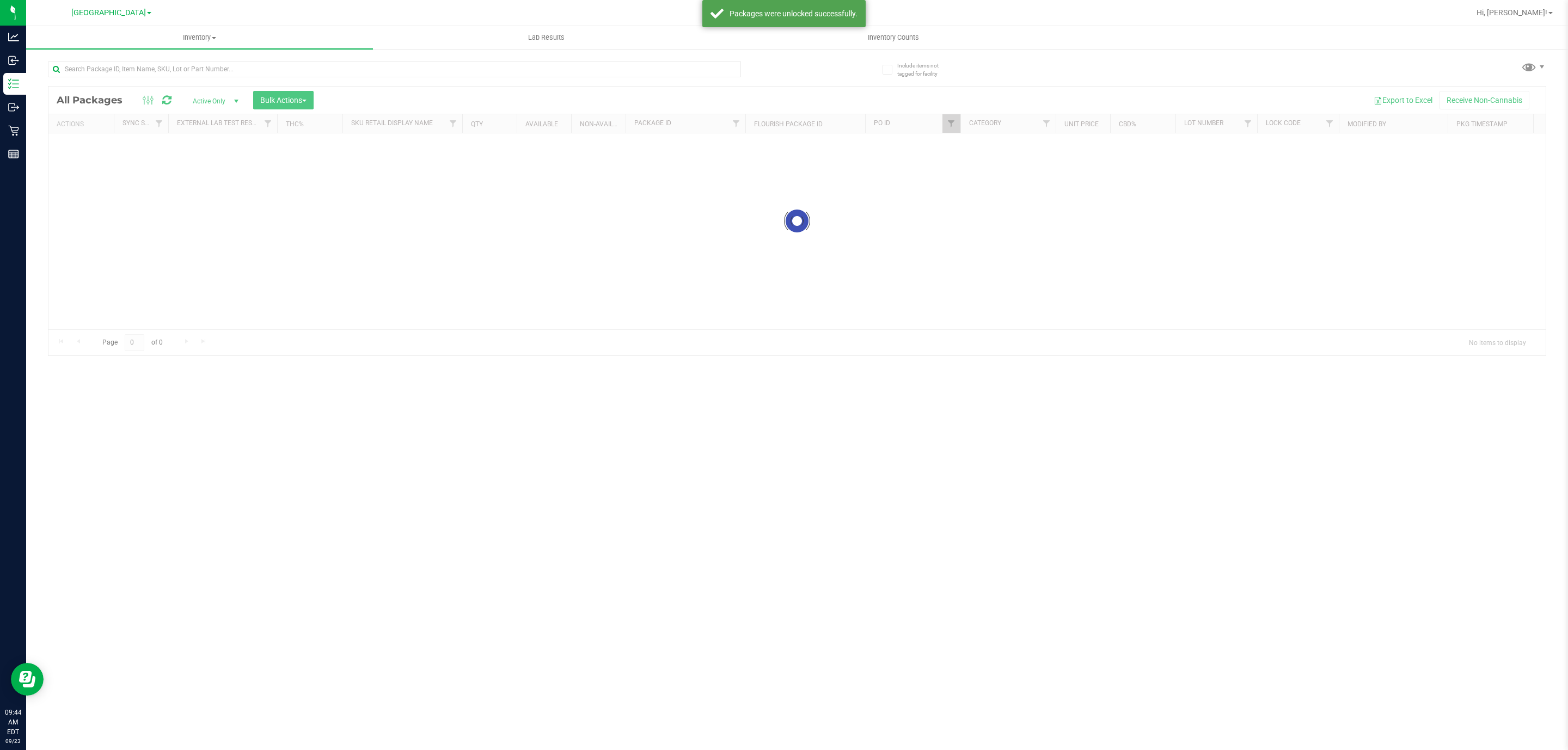
click at [291, 100] on div at bounding box center [797, 220] width 1497 height 269
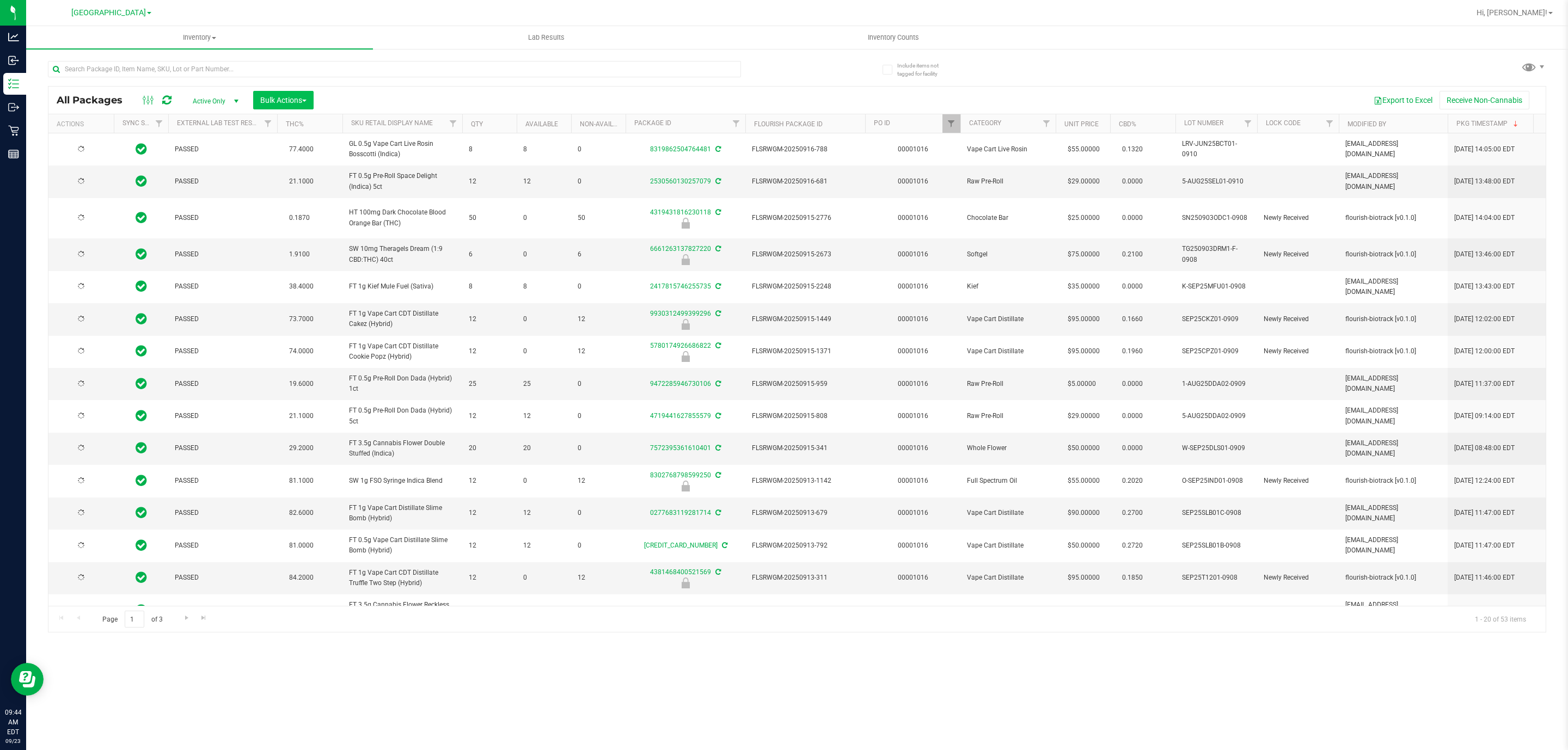
type input "2026-03-16"
type input "2026-02-16"
click at [304, 103] on span "Bulk Actions" at bounding box center [283, 100] width 46 height 9
click at [306, 200] on span "Lock/Unlock packages" at bounding box center [297, 204] width 74 height 9
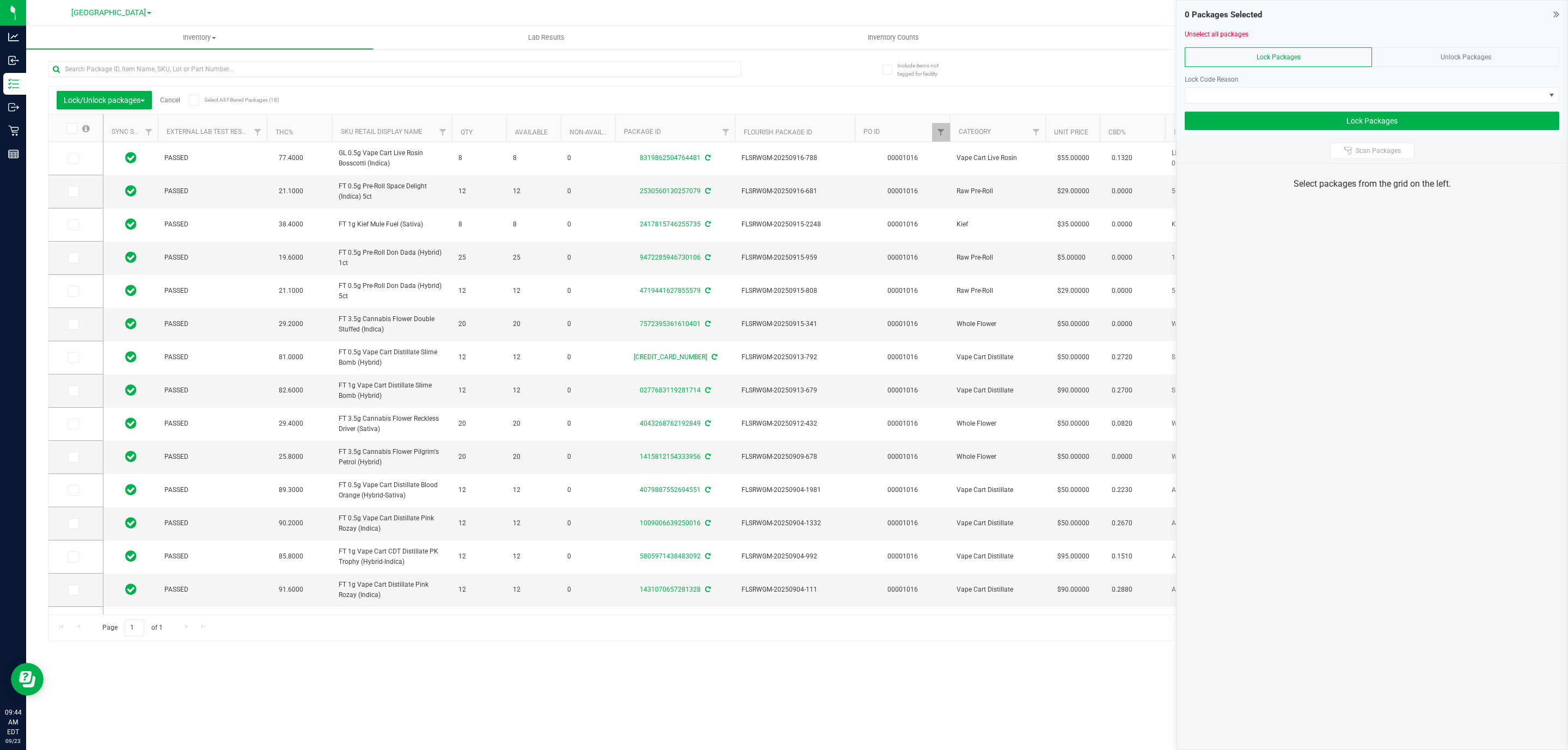
click at [1377, 105] on div at bounding box center [1372, 107] width 375 height 8
click at [1374, 101] on span at bounding box center [1365, 95] width 360 height 15
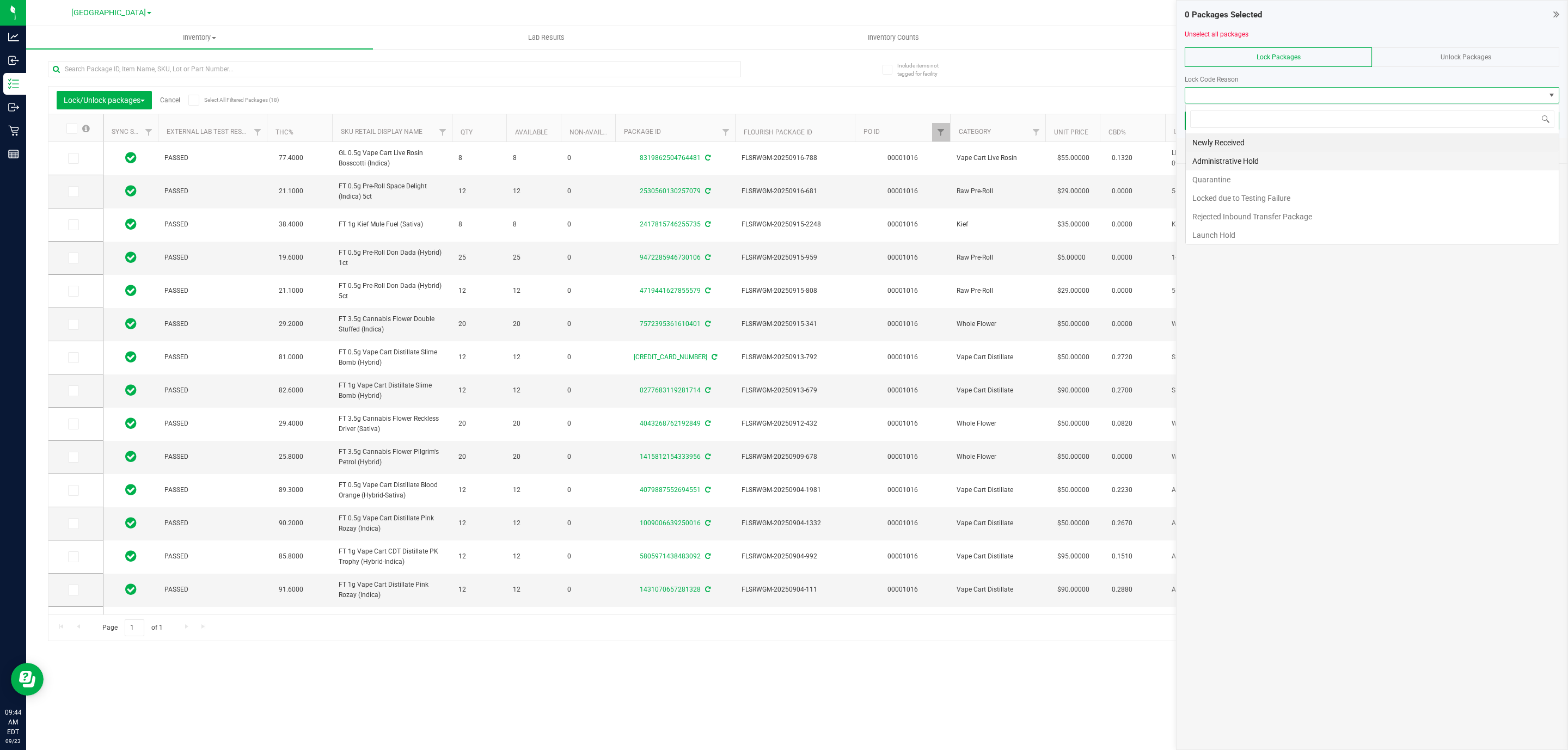
scroll to position [17, 374]
click at [1243, 238] on li "Launch Hold" at bounding box center [1372, 235] width 373 height 18
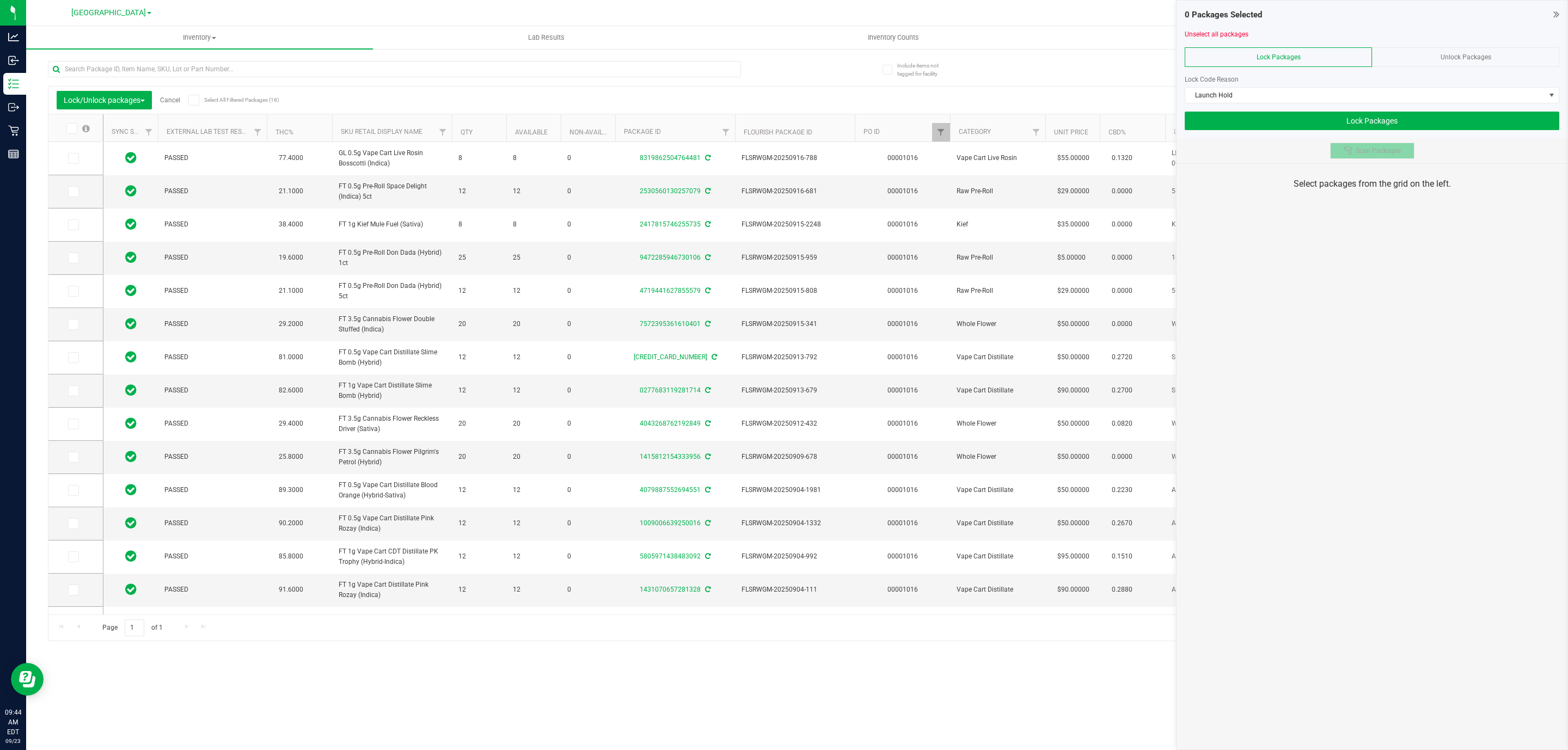
click at [1368, 155] on span "Scan Packages" at bounding box center [1378, 151] width 45 height 9
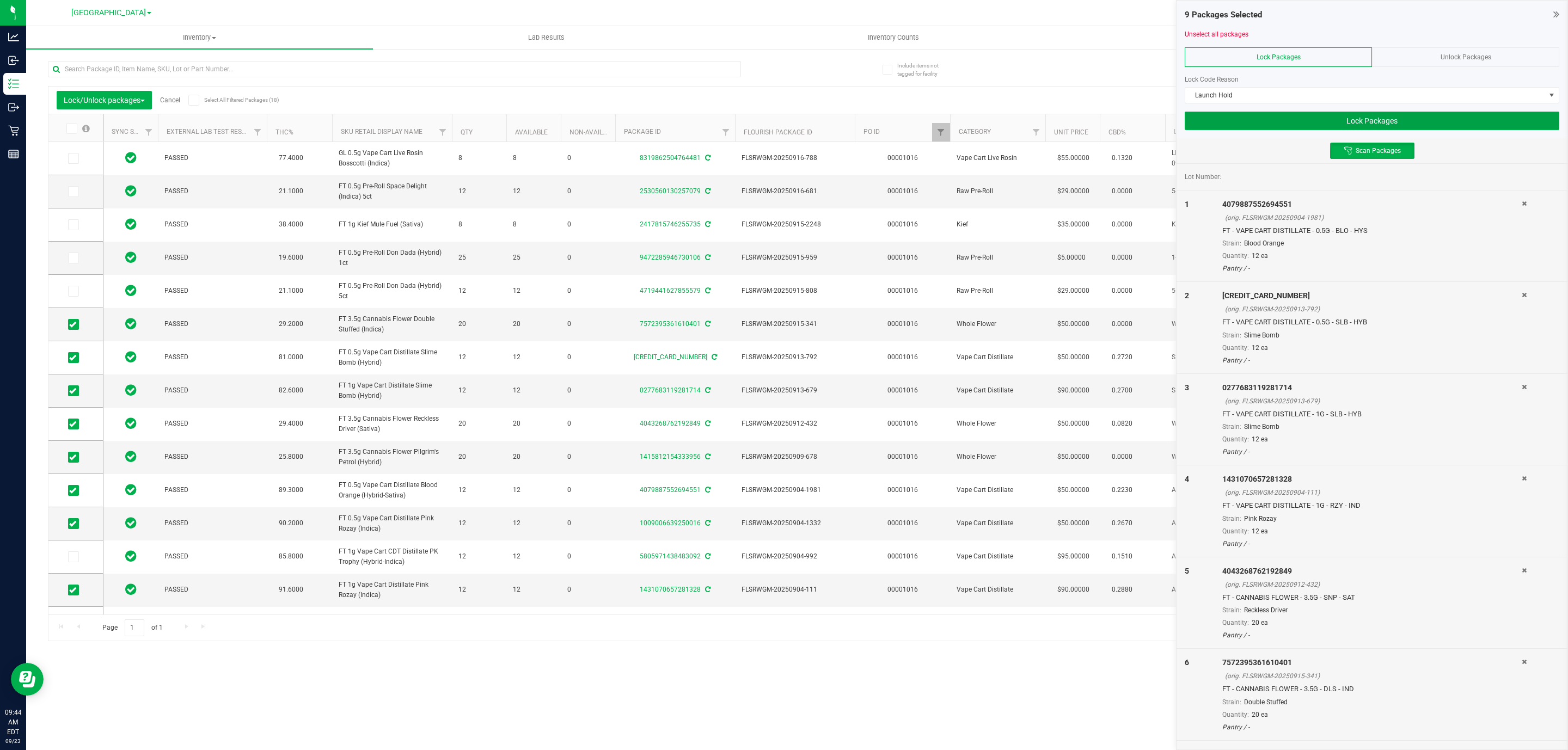
click at [1397, 128] on button "Lock Packages" at bounding box center [1372, 121] width 375 height 18
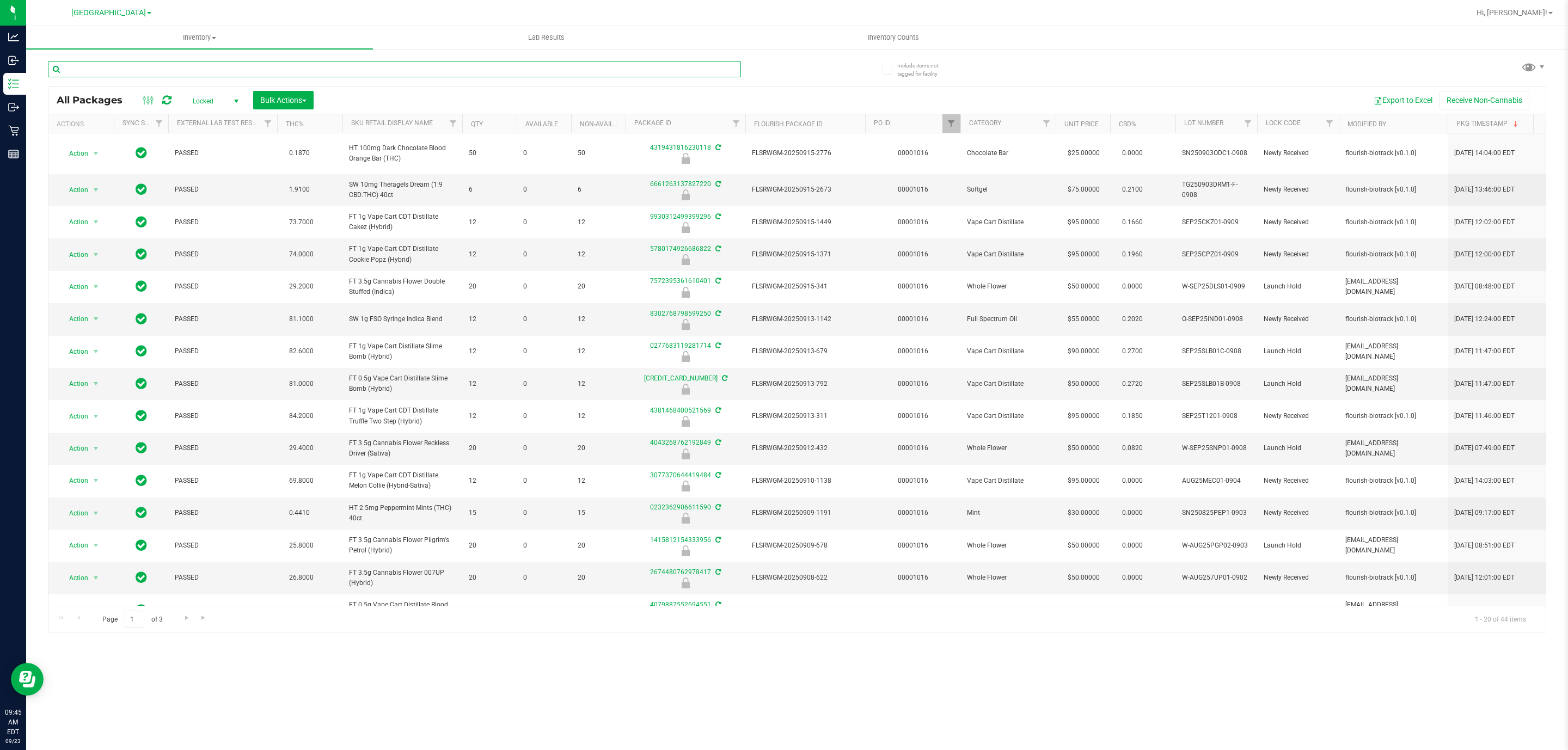
click at [193, 69] on input "text" at bounding box center [394, 69] width 693 height 17
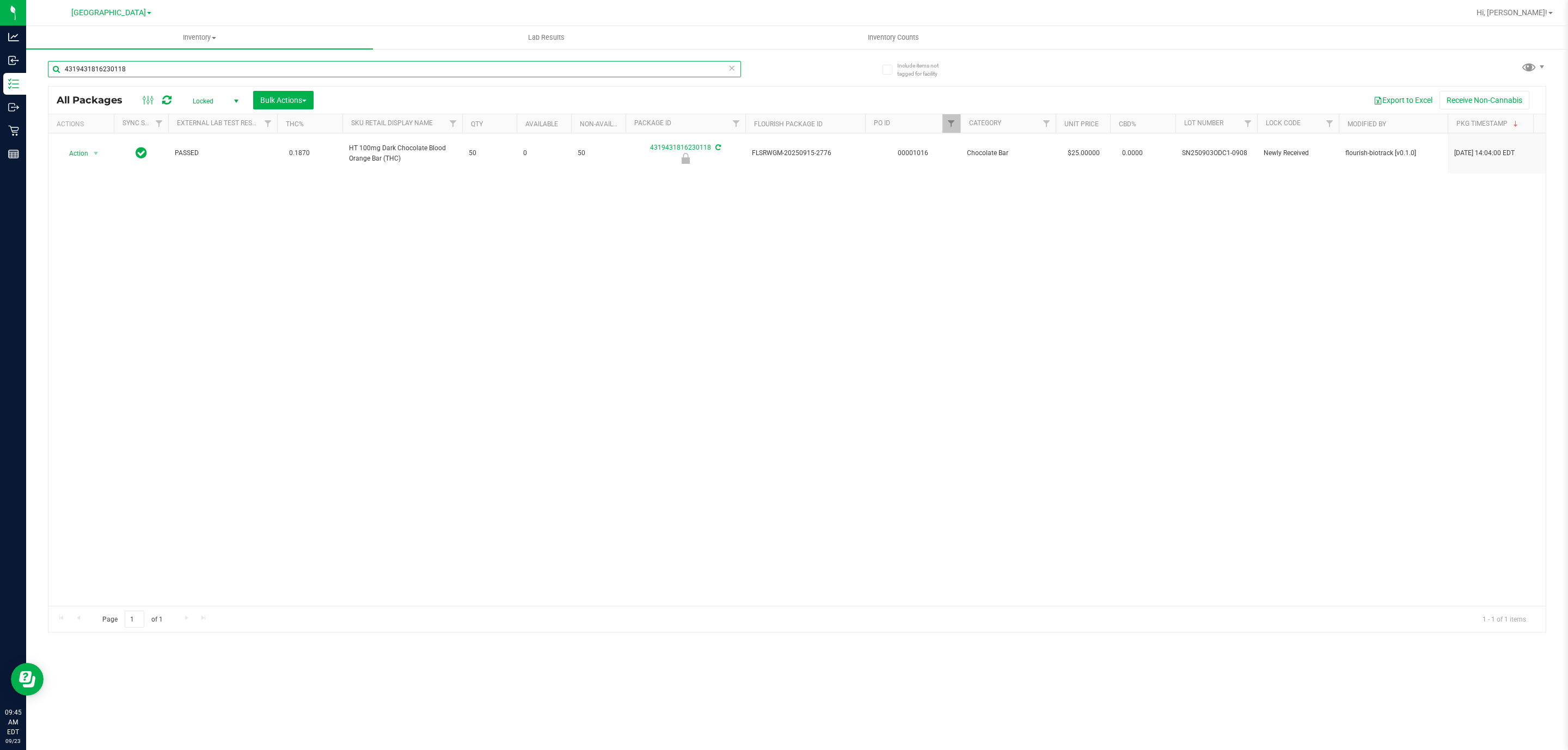
type input "4319431816230118"
click at [224, 95] on span "Locked" at bounding box center [213, 101] width 60 height 15
click at [219, 117] on li "Active Only" at bounding box center [213, 120] width 59 height 17
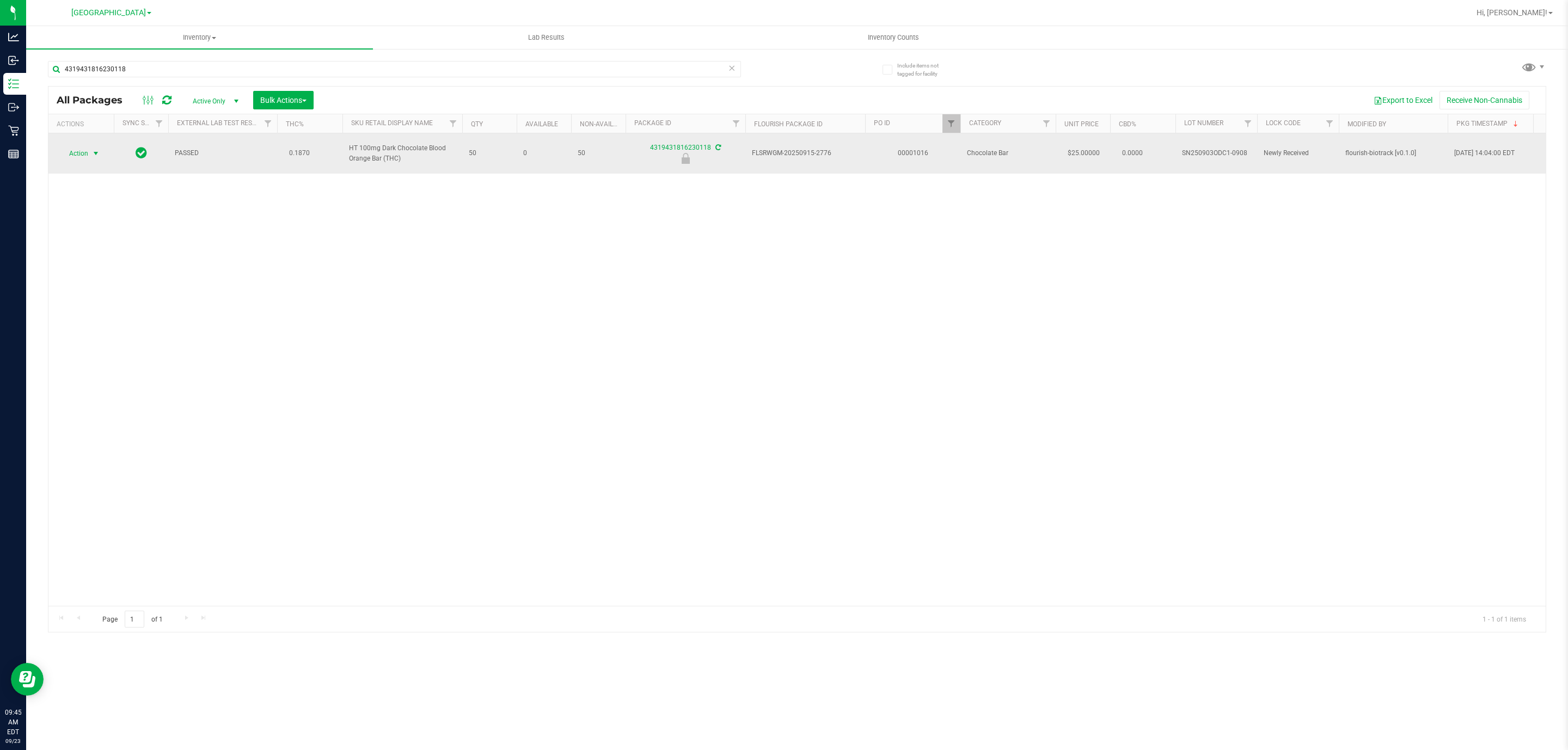
click at [93, 156] on span "select" at bounding box center [96, 154] width 9 height 9
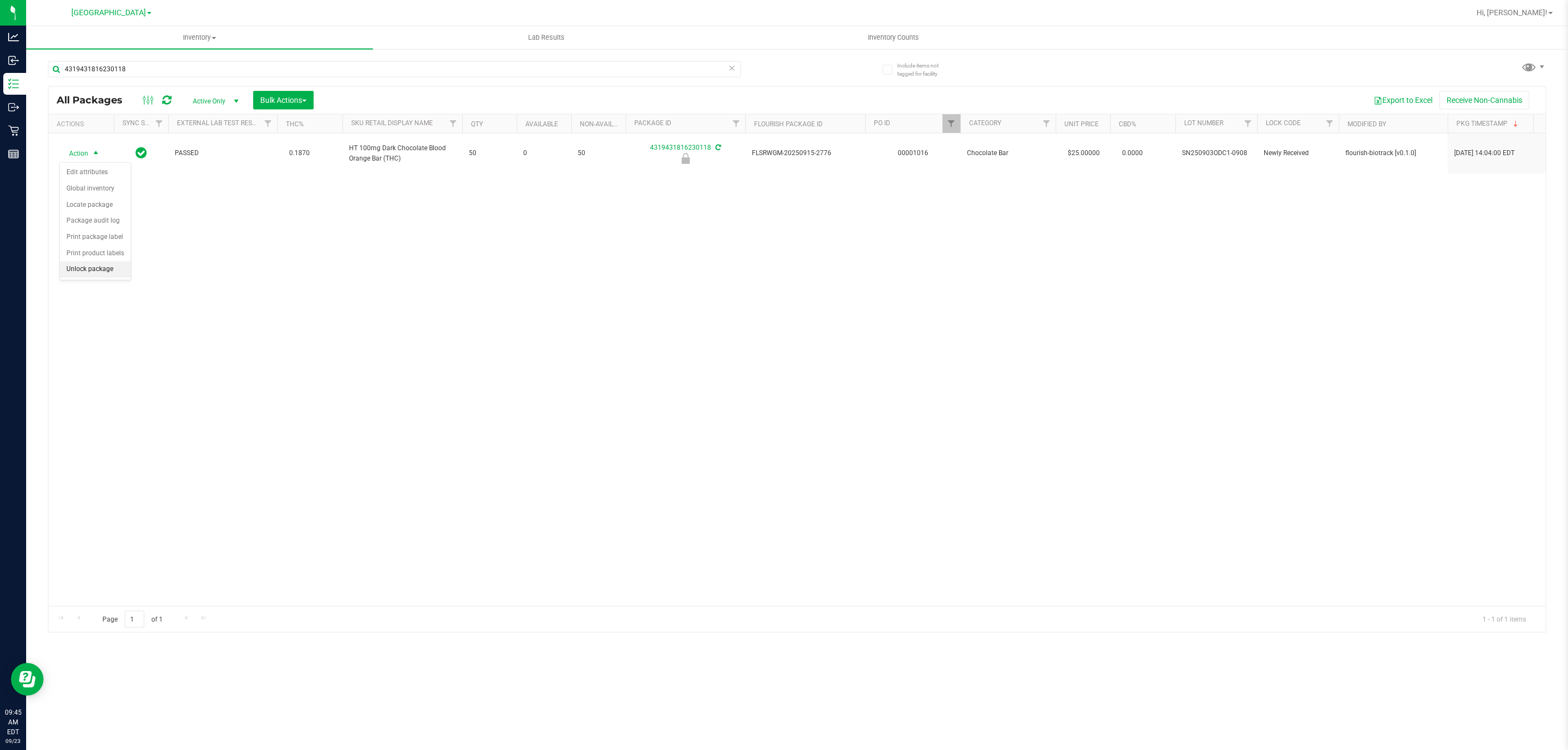
click at [82, 270] on li "Unlock package" at bounding box center [95, 269] width 71 height 17
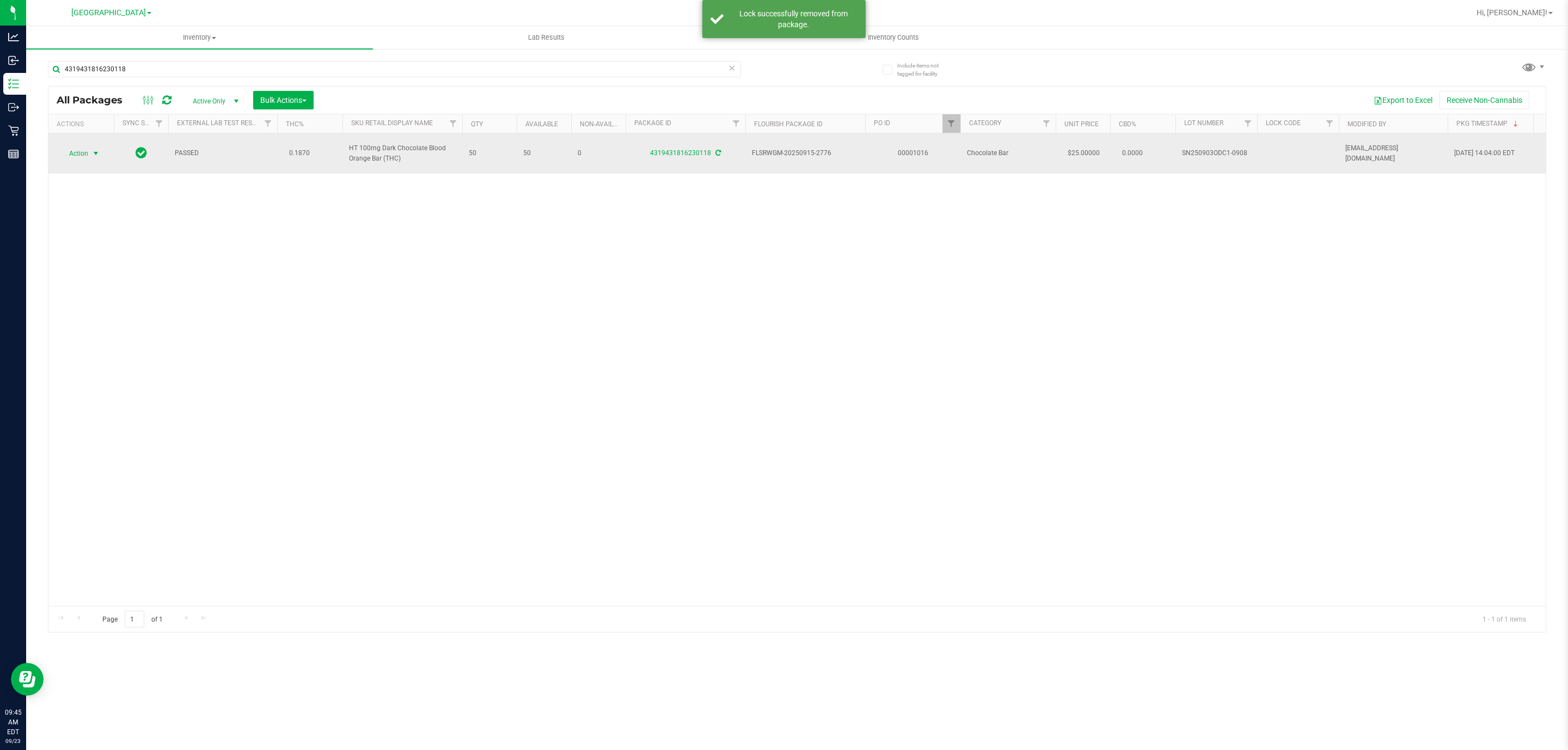
click at [78, 151] on span "Action" at bounding box center [74, 154] width 29 height 15
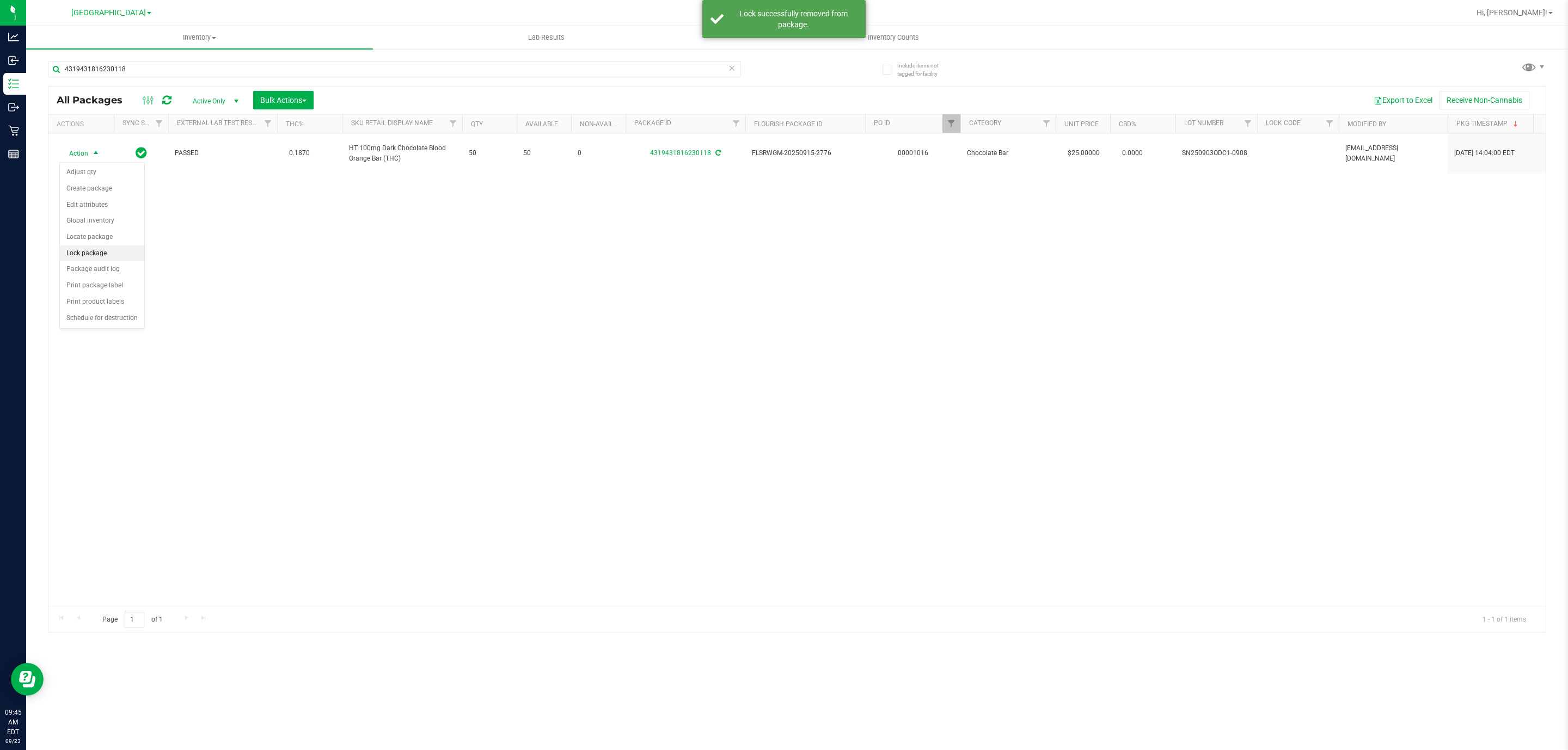
click at [100, 262] on li "Lock package" at bounding box center [102, 253] width 84 height 17
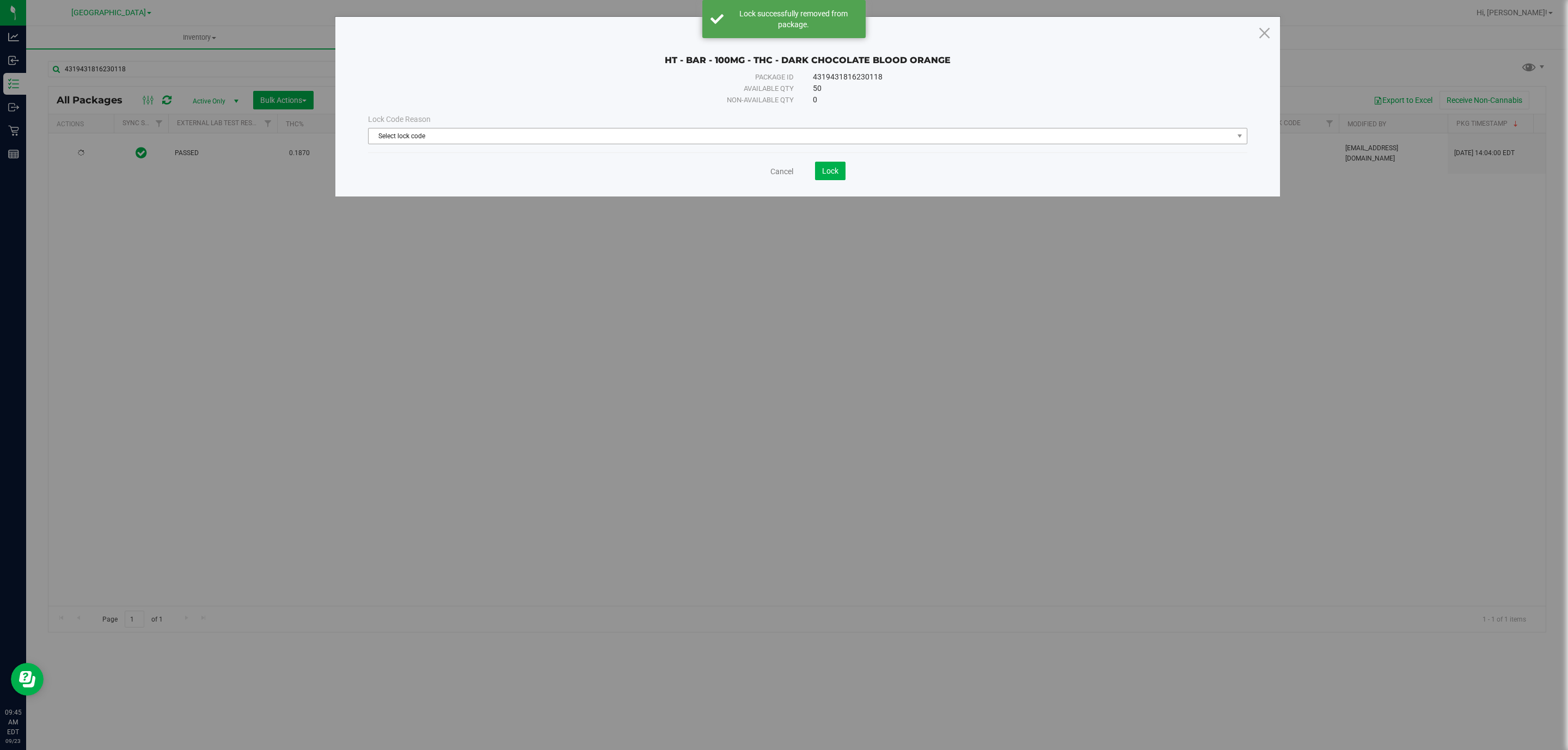
drag, startPoint x: 667, startPoint y: 124, endPoint x: 661, endPoint y: 131, distance: 9.2
click at [666, 126] on div "Lock Code Reason Select lock code Select lock code Newly Received Administrativ…" at bounding box center [808, 129] width 896 height 30
click at [661, 131] on span "Select lock code" at bounding box center [801, 136] width 865 height 15
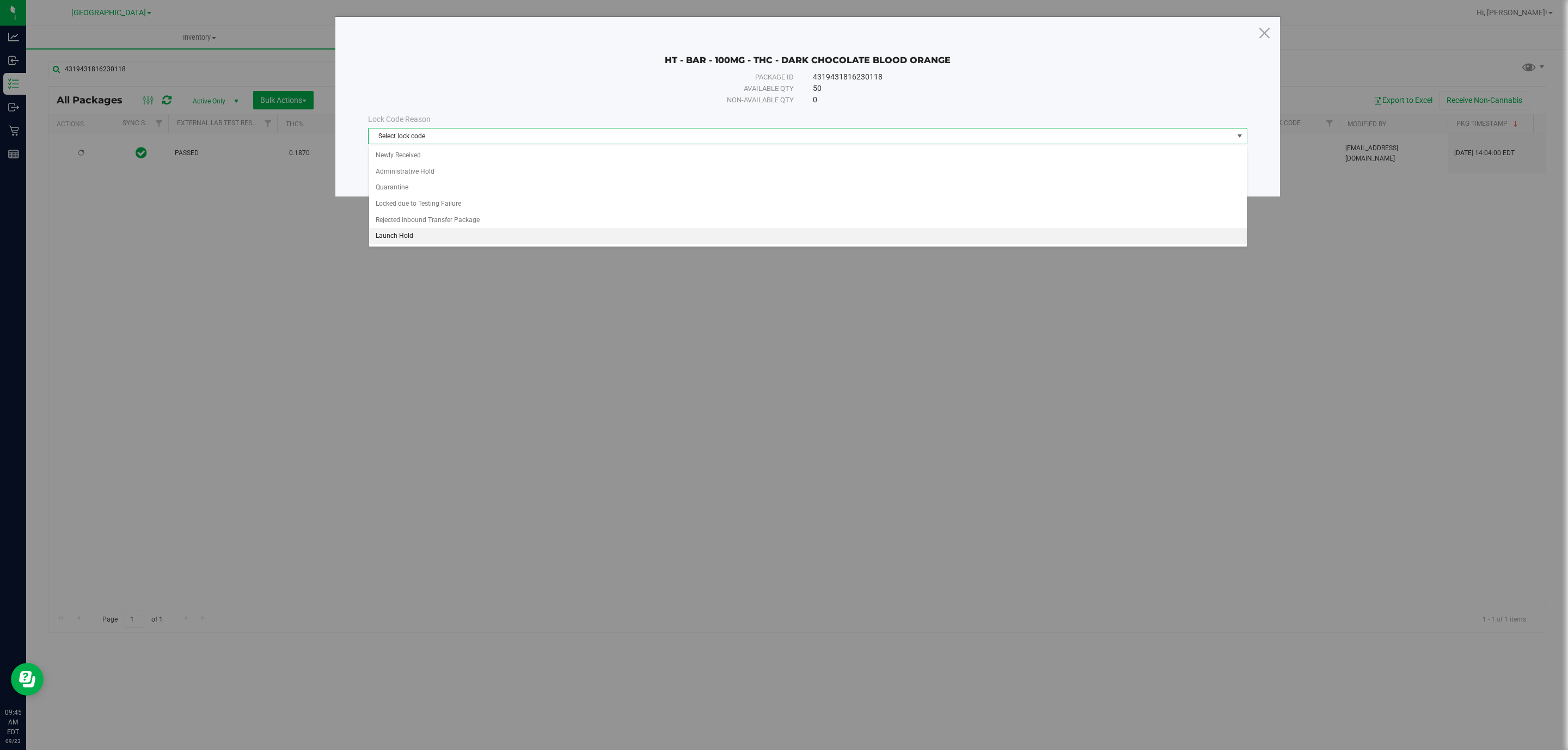
click at [435, 235] on li "Launch Hold" at bounding box center [808, 236] width 877 height 17
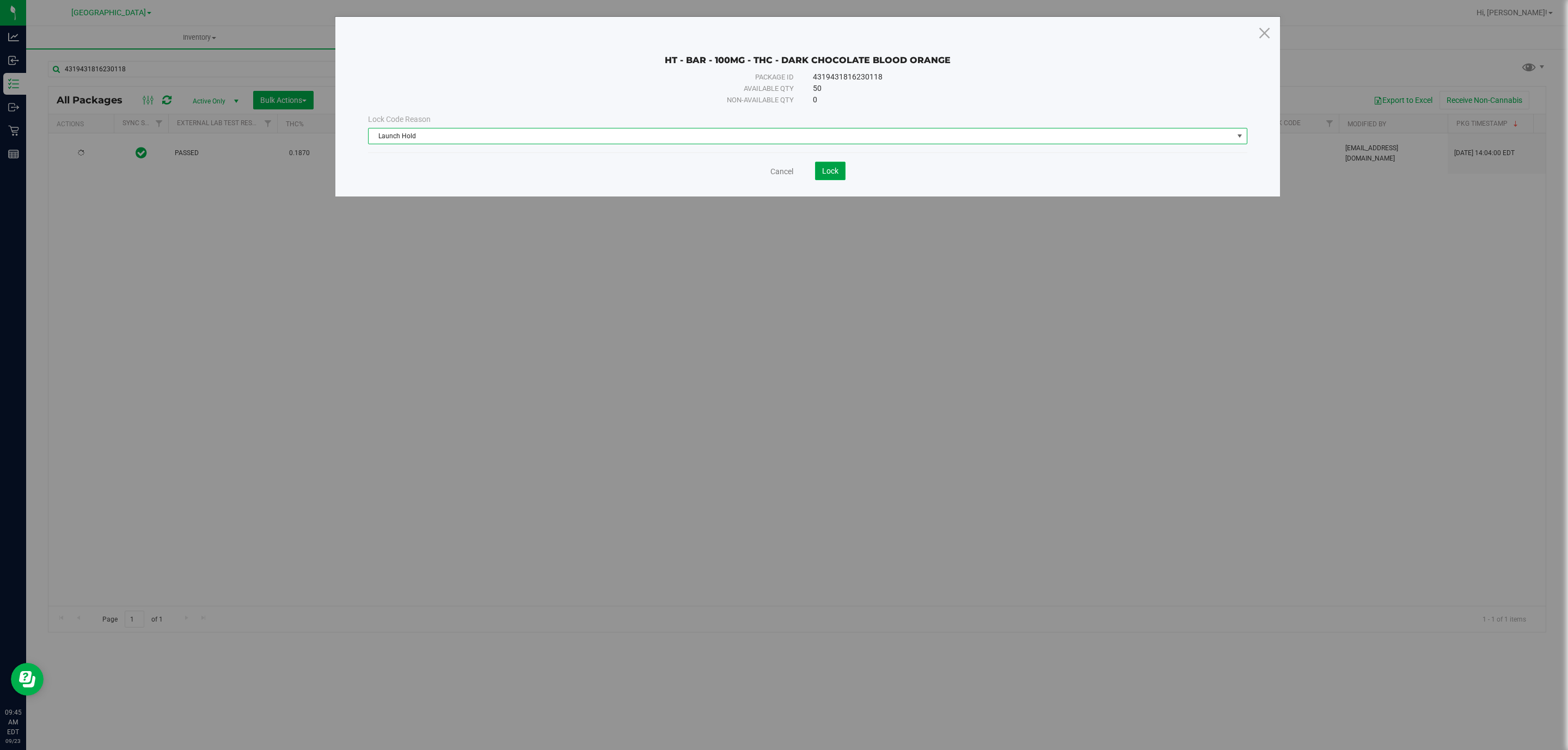
click at [820, 178] on button "Lock" at bounding box center [830, 170] width 30 height 18
